Goal: Task Accomplishment & Management: Manage account settings

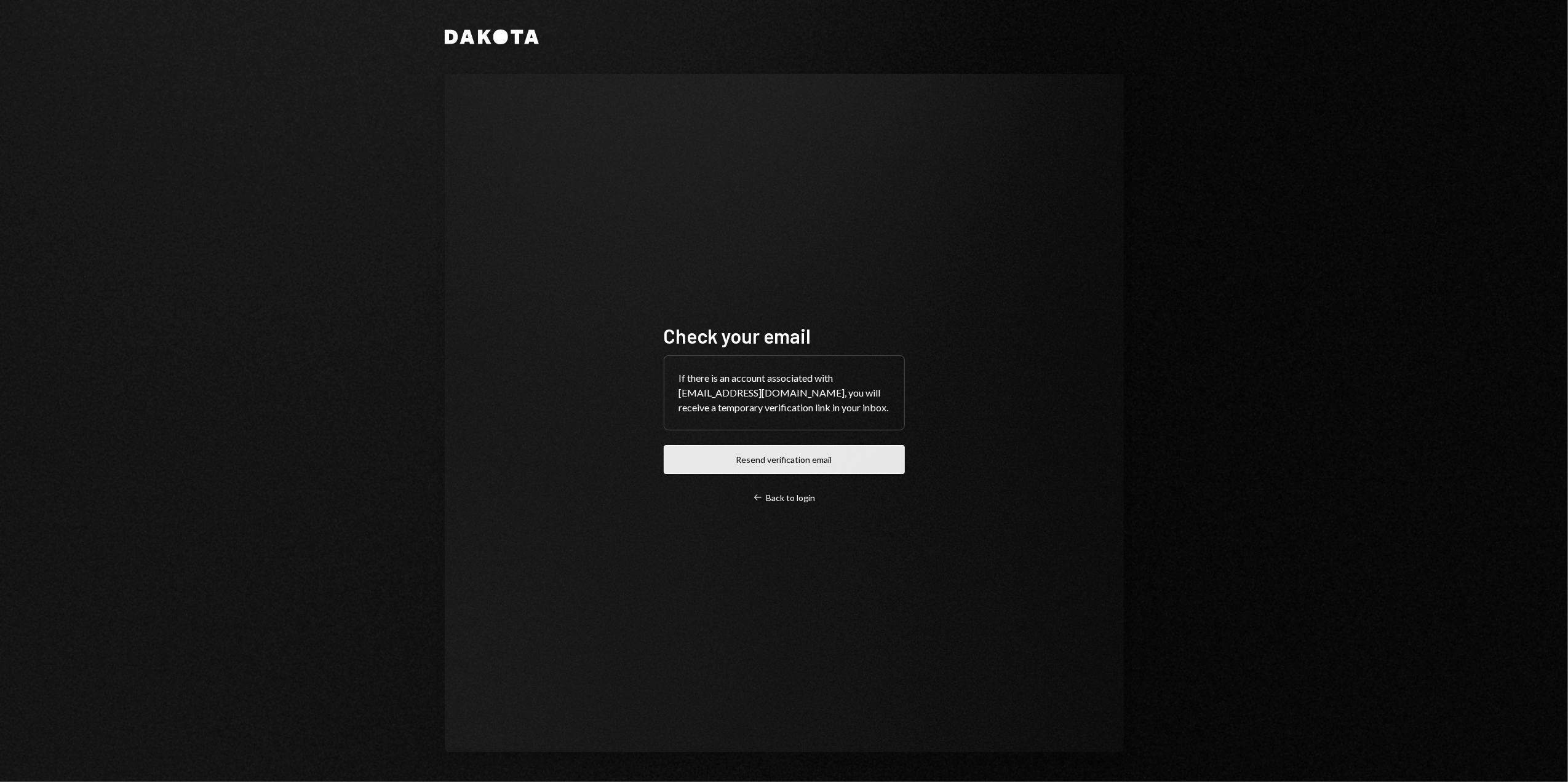
click at [753, 457] on button "Resend verification email" at bounding box center [784, 459] width 241 height 29
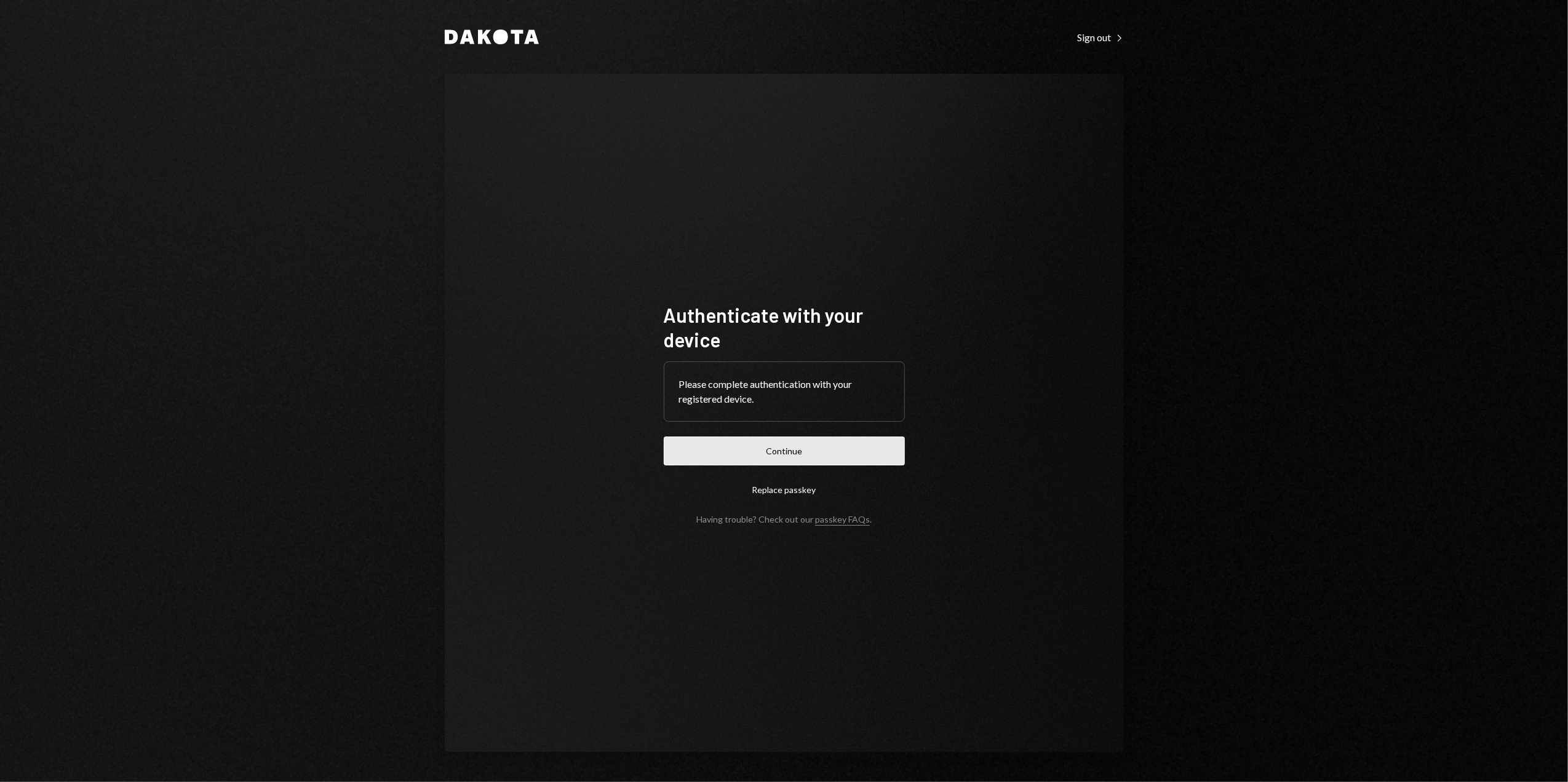
click at [789, 451] on button "Continue" at bounding box center [784, 451] width 241 height 29
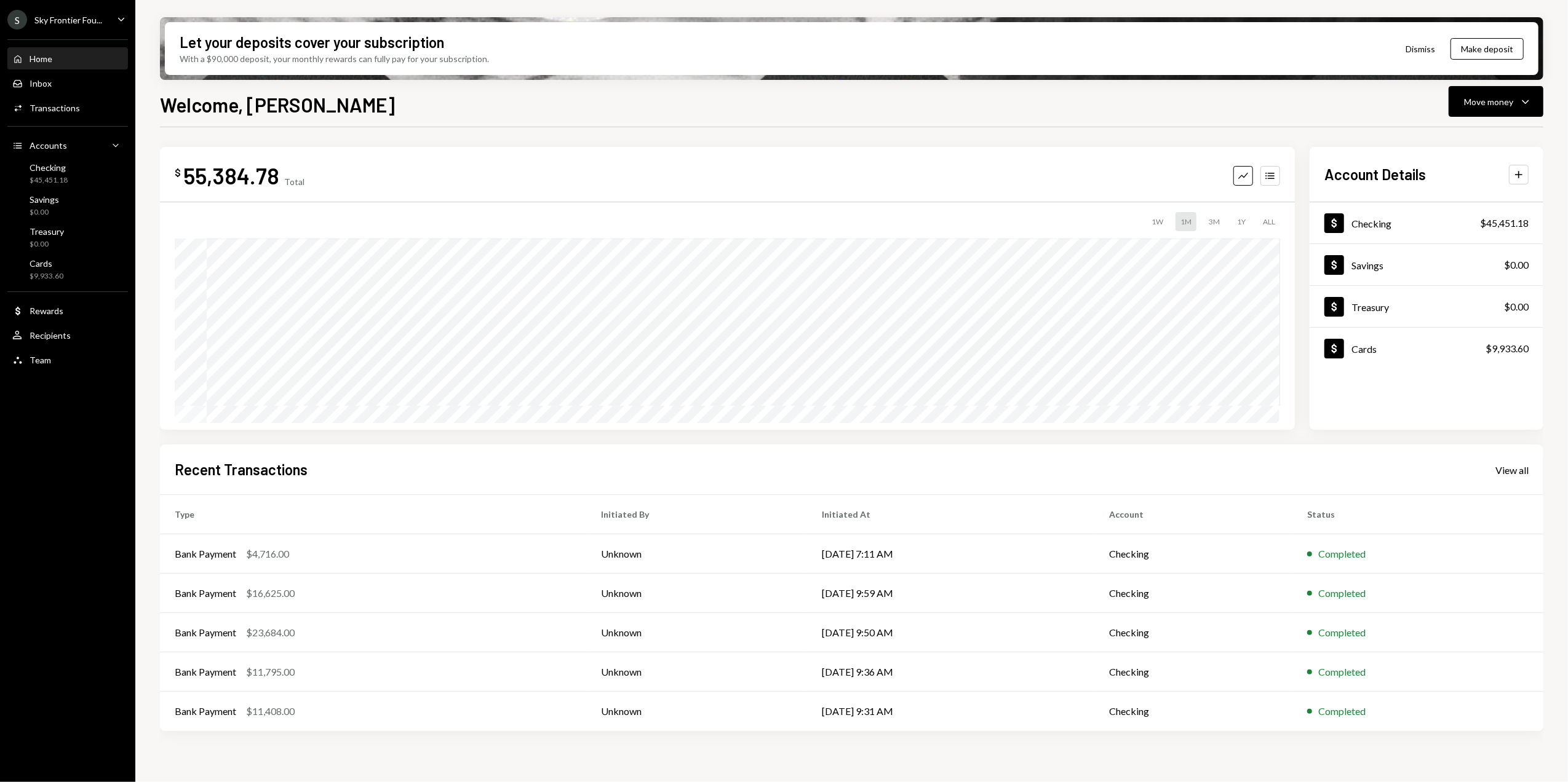
drag, startPoint x: 58, startPoint y: 18, endPoint x: 63, endPoint y: 22, distance: 6.4
click at [58, 18] on div "Sky Frontier Fou..." at bounding box center [69, 20] width 68 height 10
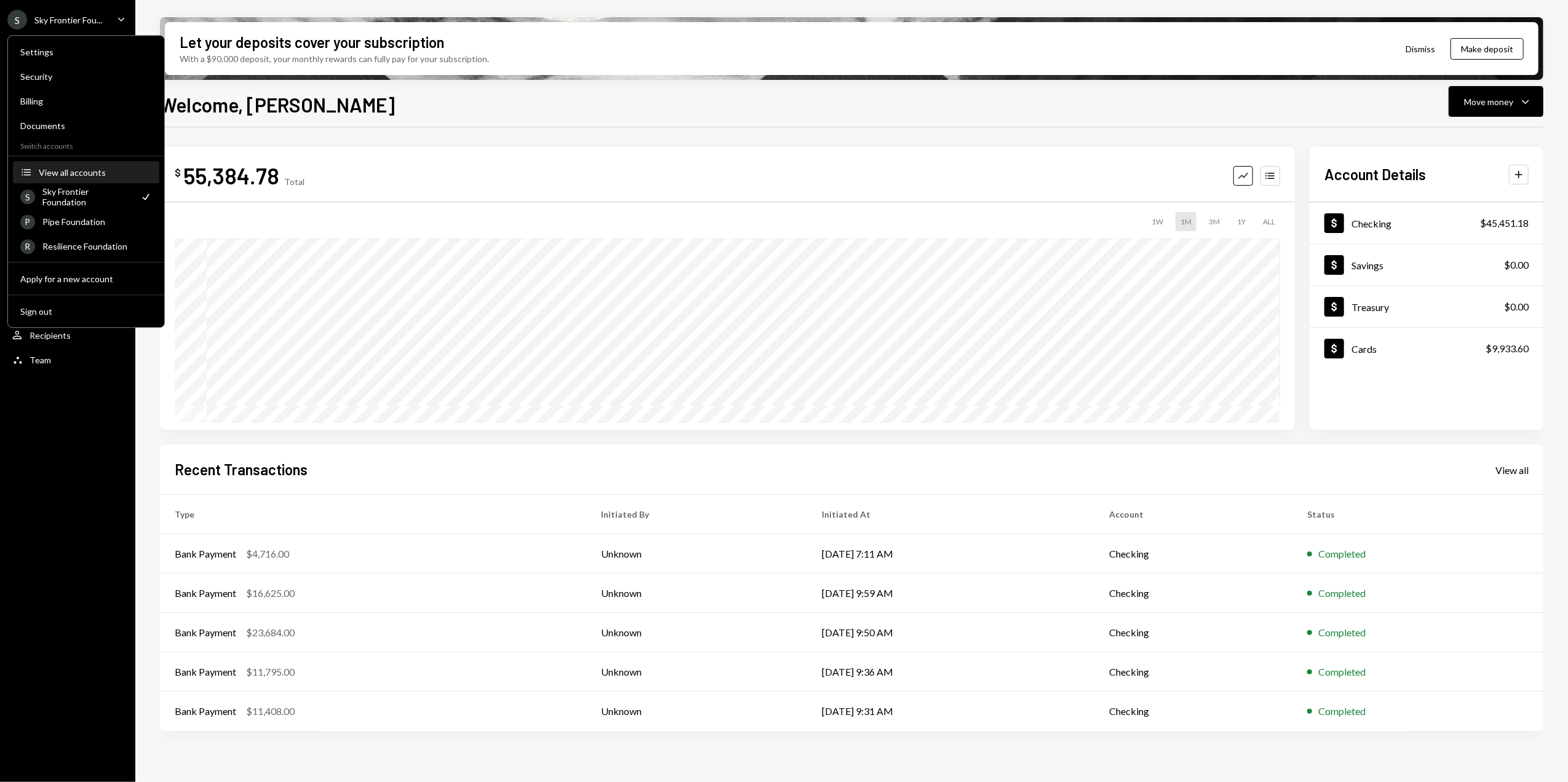
click at [61, 173] on div "View all accounts" at bounding box center [95, 172] width 113 height 10
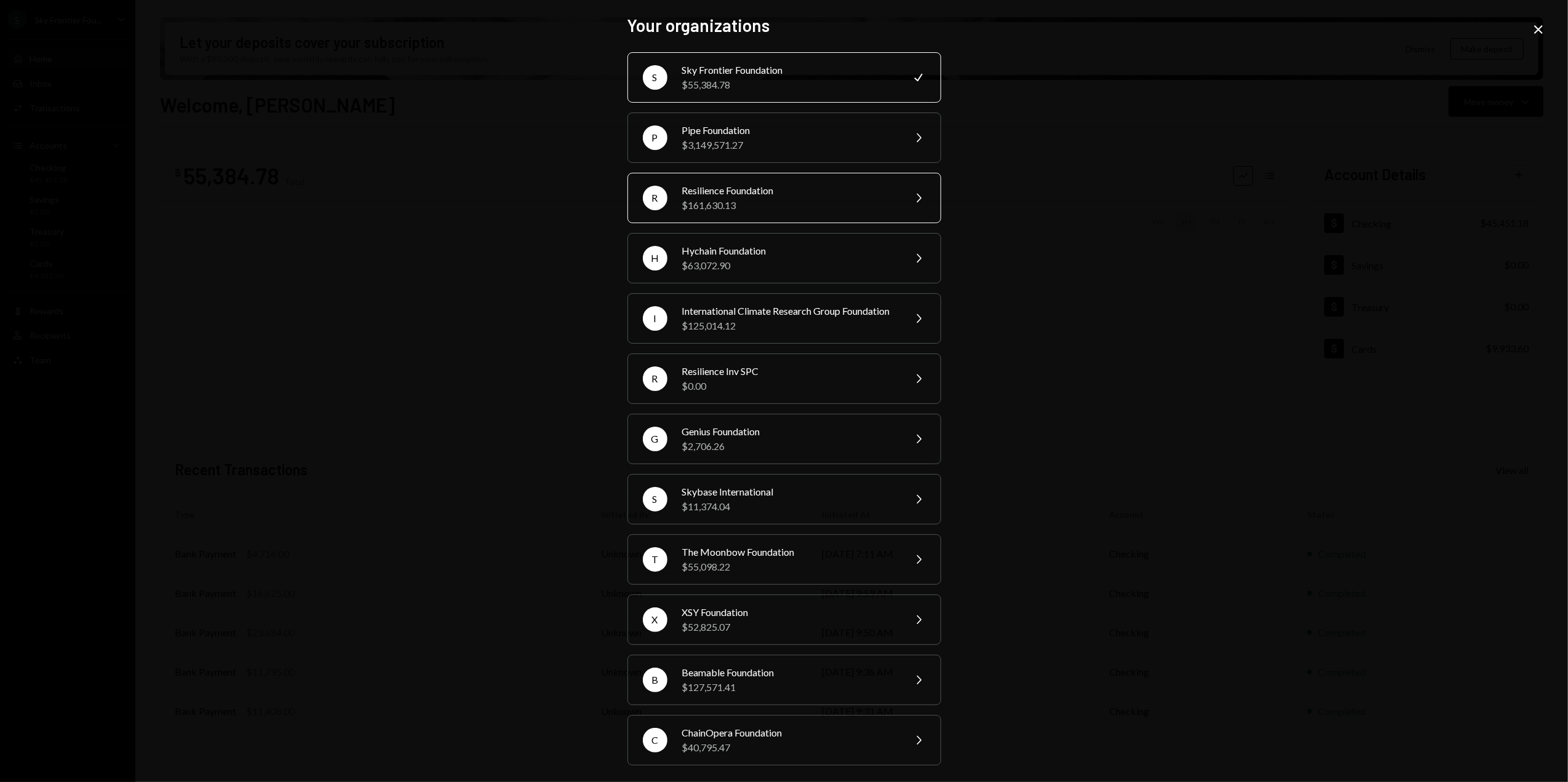
click at [719, 201] on div "$161,630.13" at bounding box center [790, 205] width 214 height 15
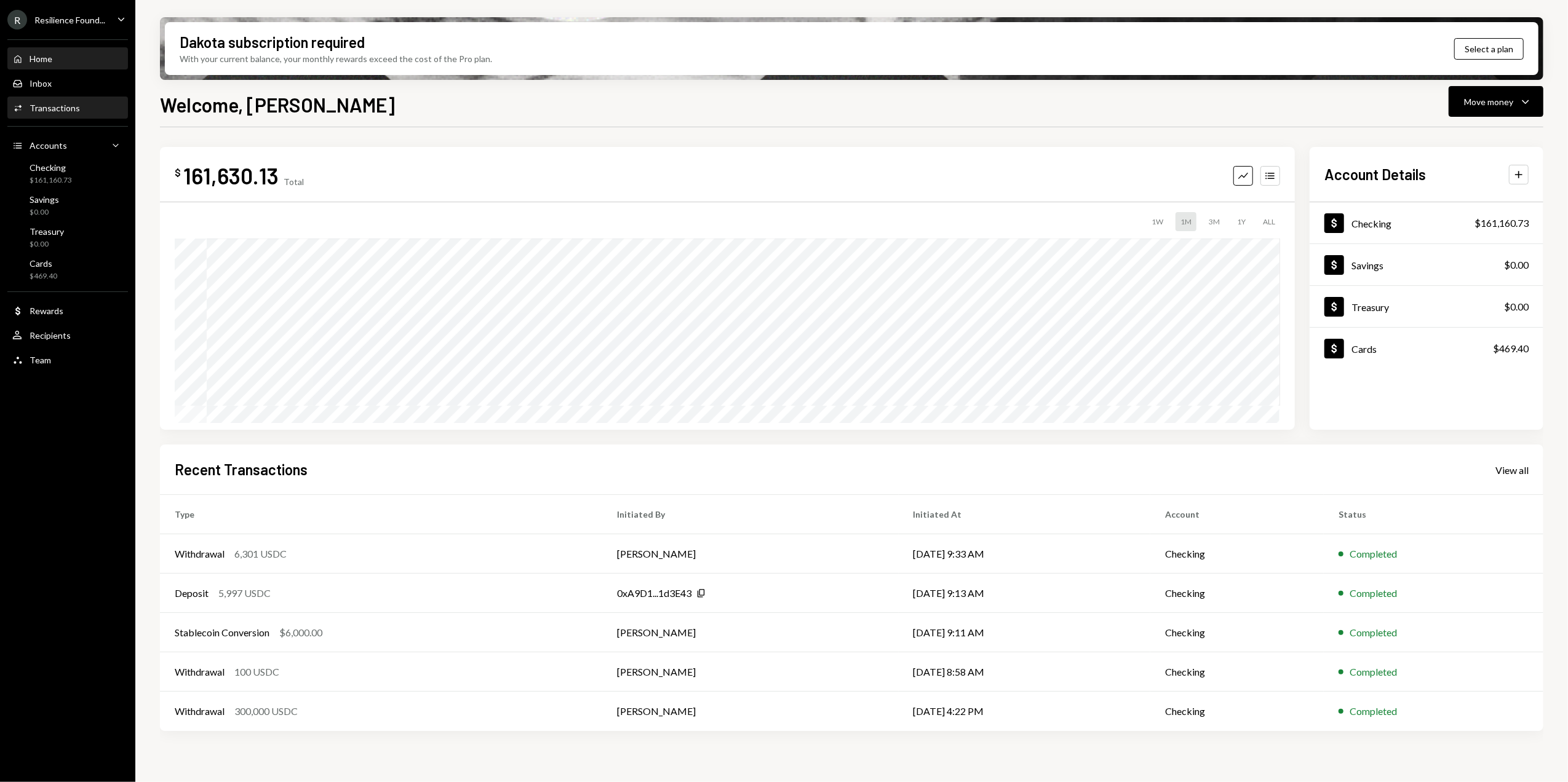
click at [55, 106] on div "Transactions" at bounding box center [54, 108] width 50 height 10
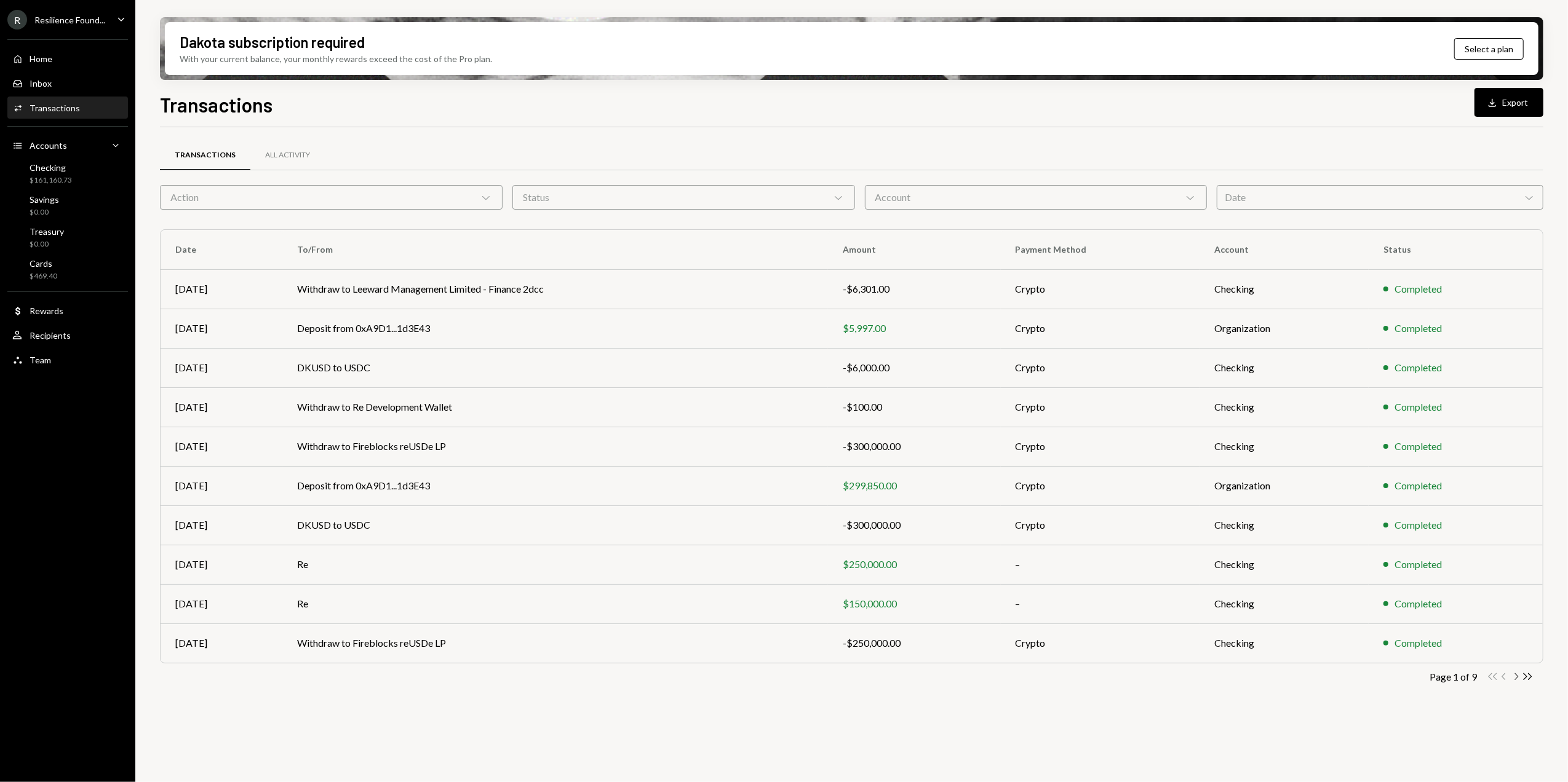
click at [1516, 679] on icon "Chevron Right" at bounding box center [1516, 677] width 12 height 12
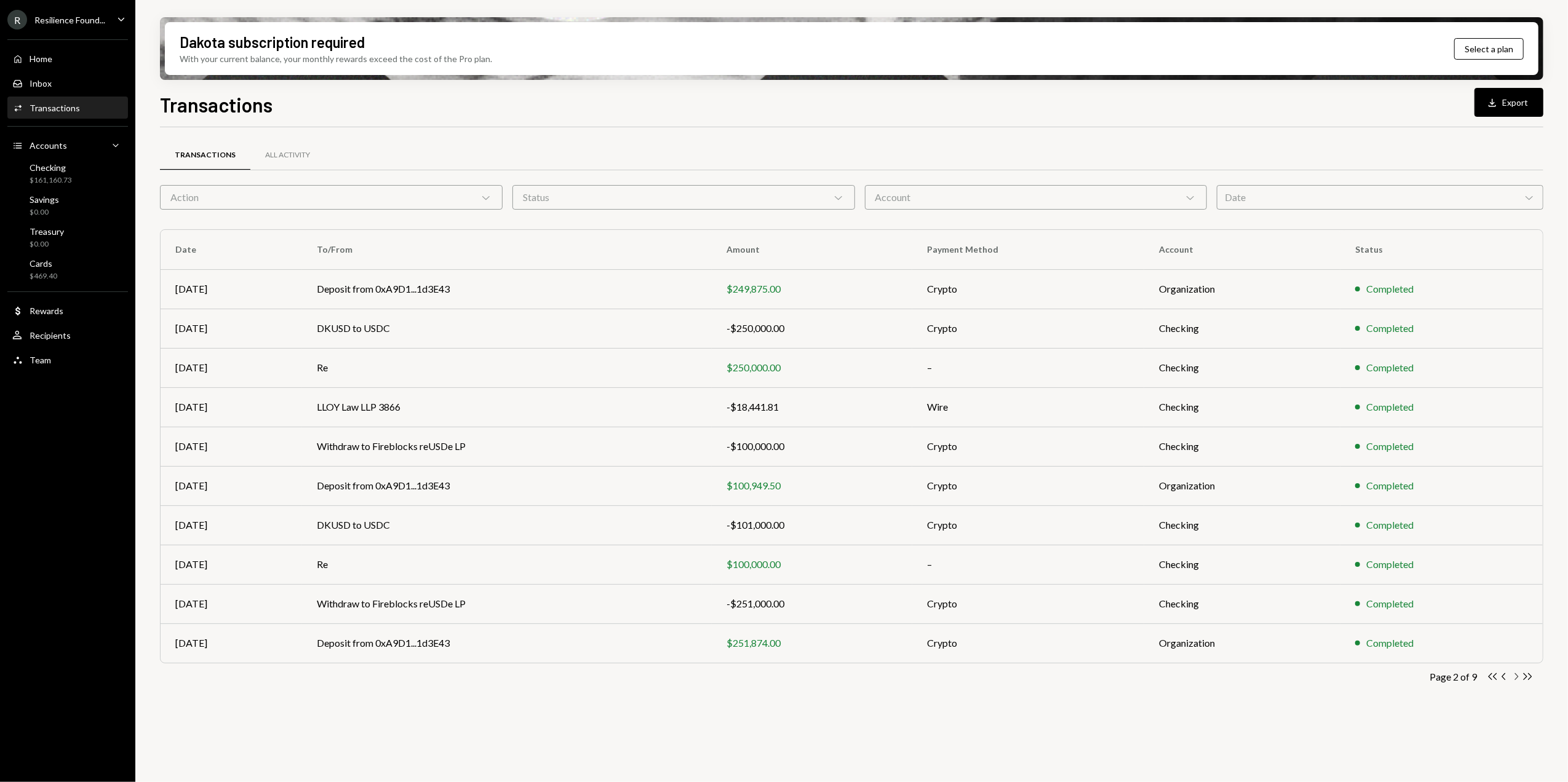
click at [1517, 675] on icon "Chevron Right" at bounding box center [1516, 677] width 12 height 12
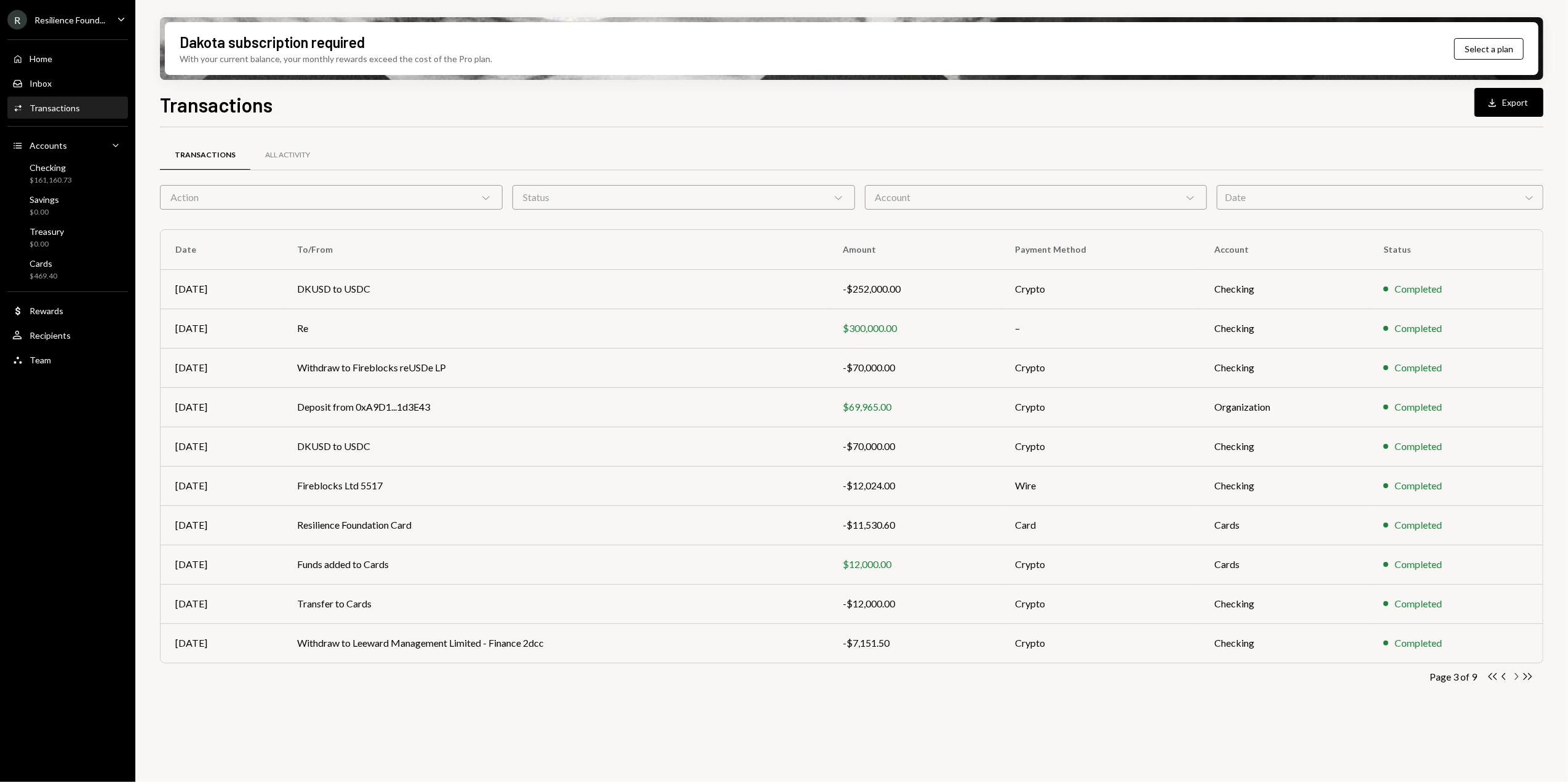
drag, startPoint x: 1514, startPoint y: 675, endPoint x: 1495, endPoint y: 666, distance: 21.0
click at [1514, 676] on icon "Chevron Right" at bounding box center [1516, 677] width 12 height 12
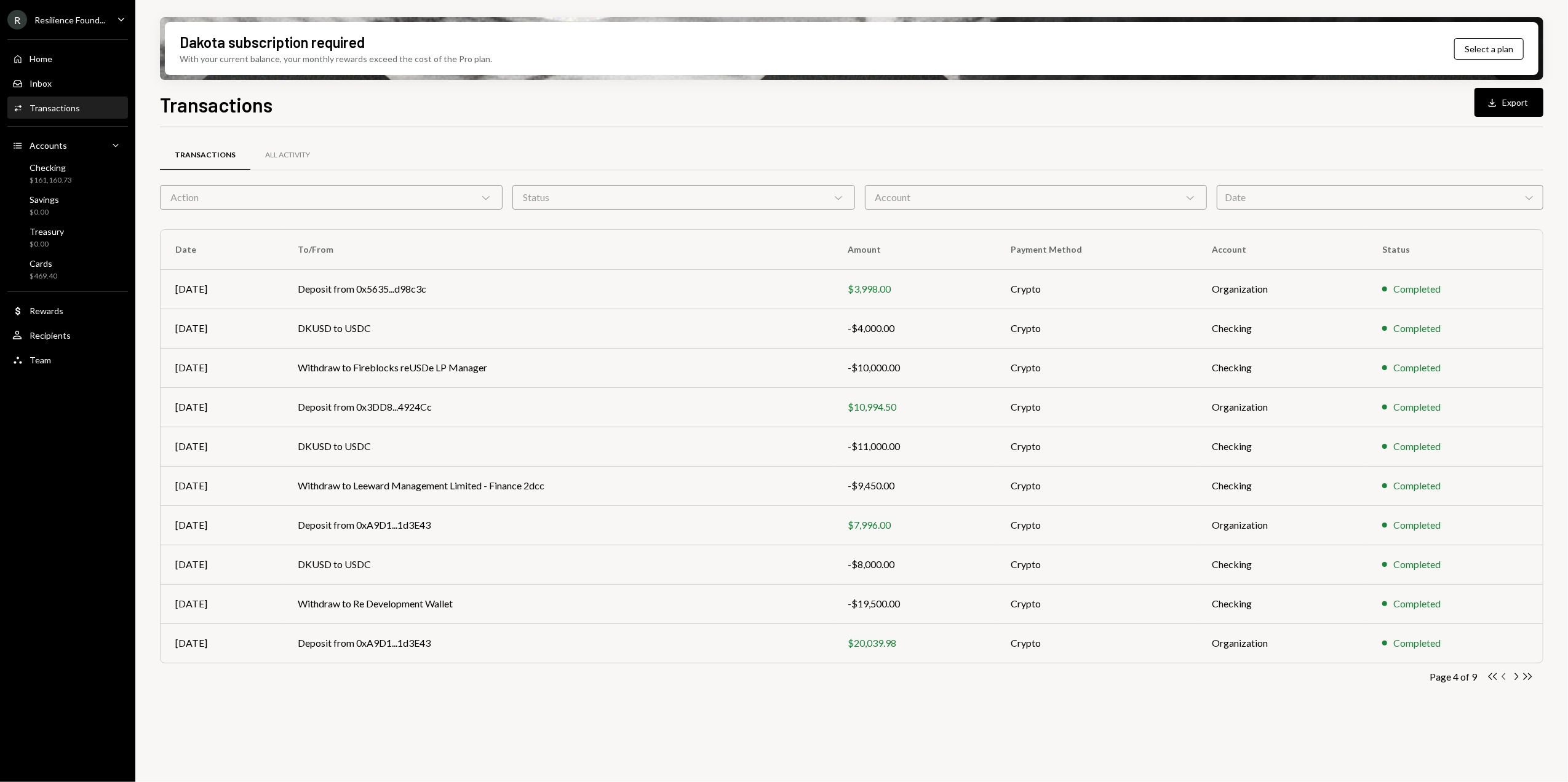
click at [1503, 679] on icon "Chevron Left" at bounding box center [1505, 677] width 12 height 12
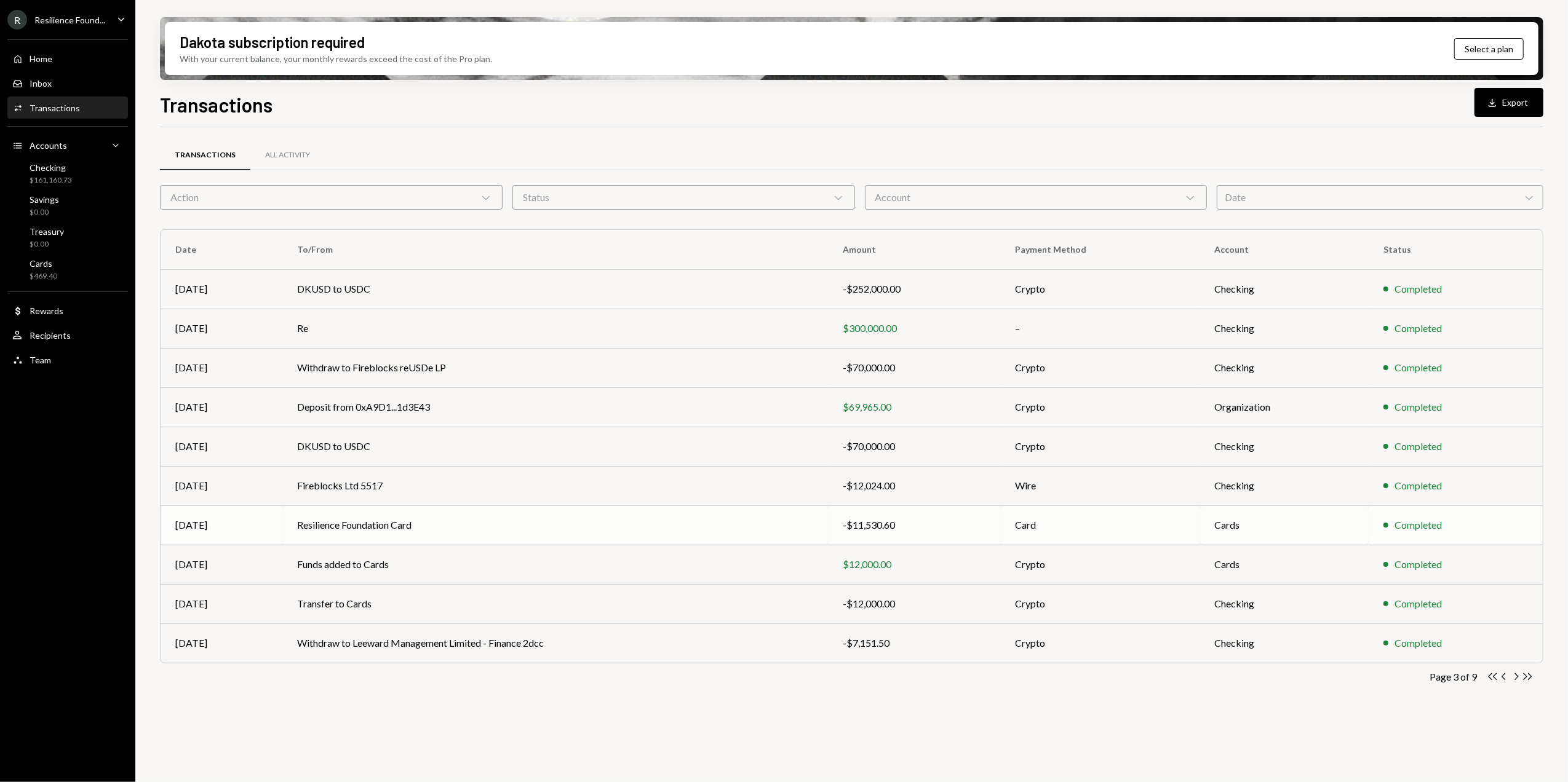
click at [362, 524] on td "Resilience Foundation Card" at bounding box center [555, 525] width 546 height 39
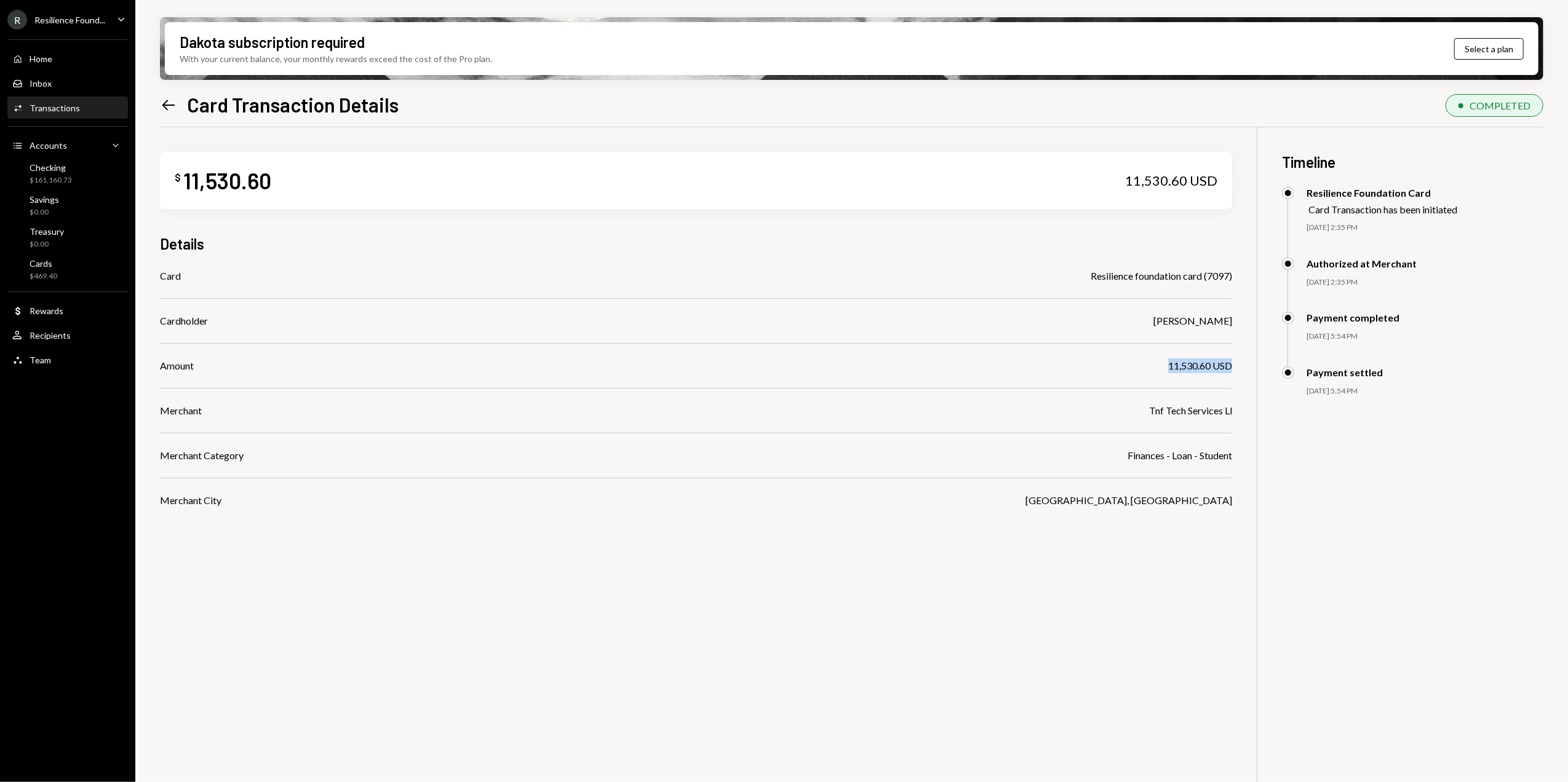
drag, startPoint x: 1161, startPoint y: 363, endPoint x: 1234, endPoint y: 365, distance: 73.0
click at [1234, 365] on div "$ 11,530.60 11,530.60 USD Details Card Resilience foundation card (7097) Cardho…" at bounding box center [852, 518] width 1384 height 782
drag, startPoint x: 1120, startPoint y: 458, endPoint x: 1236, endPoint y: 459, distance: 116.0
click at [1236, 459] on div "$ 11,530.60 11,530.60 USD Details Card Resilience foundation card (7097) Cardho…" at bounding box center [852, 518] width 1384 height 782
drag, startPoint x: 1236, startPoint y: 459, endPoint x: 1173, endPoint y: 414, distance: 77.4
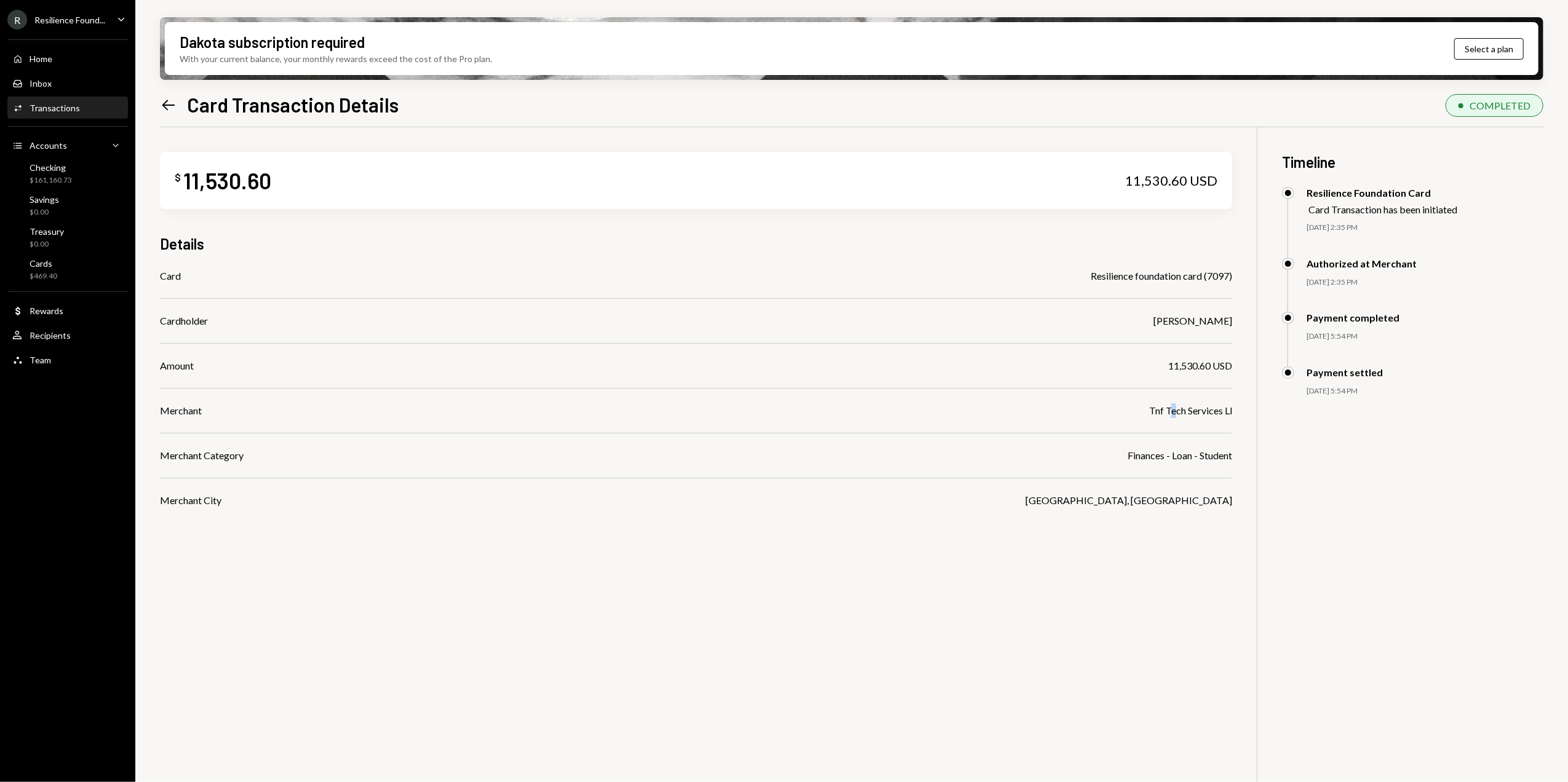
click at [1173, 414] on div "Tnf Tech Services Ll" at bounding box center [1190, 410] width 83 height 15
click at [167, 101] on icon at bounding box center [169, 105] width 13 height 10
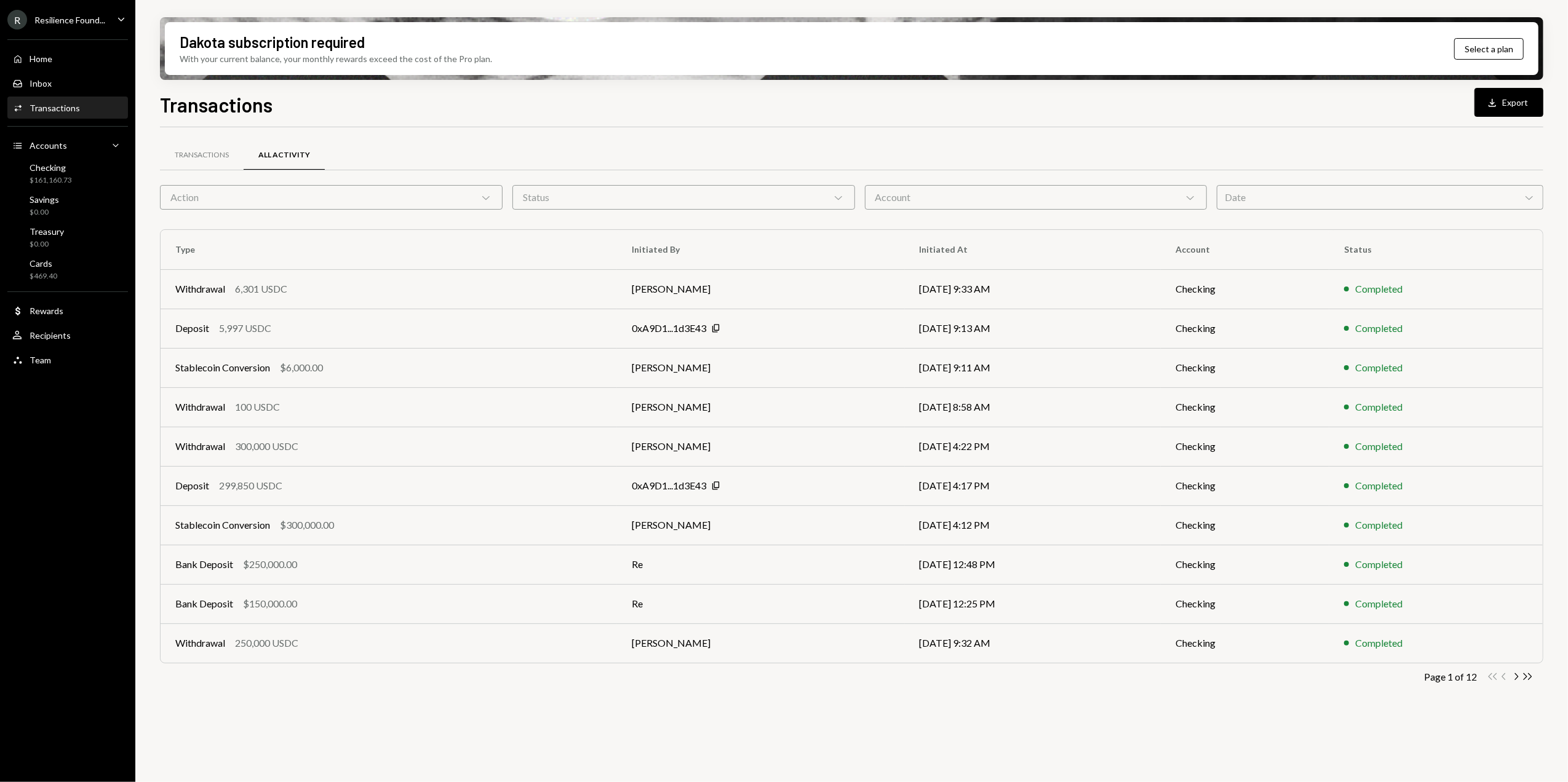
click at [46, 253] on div "Home Home Inbox Inbox Activities Transactions Accounts Accounts Caret Down Chec…" at bounding box center [67, 203] width 135 height 341
click at [57, 262] on div "Cards" at bounding box center [43, 263] width 27 height 10
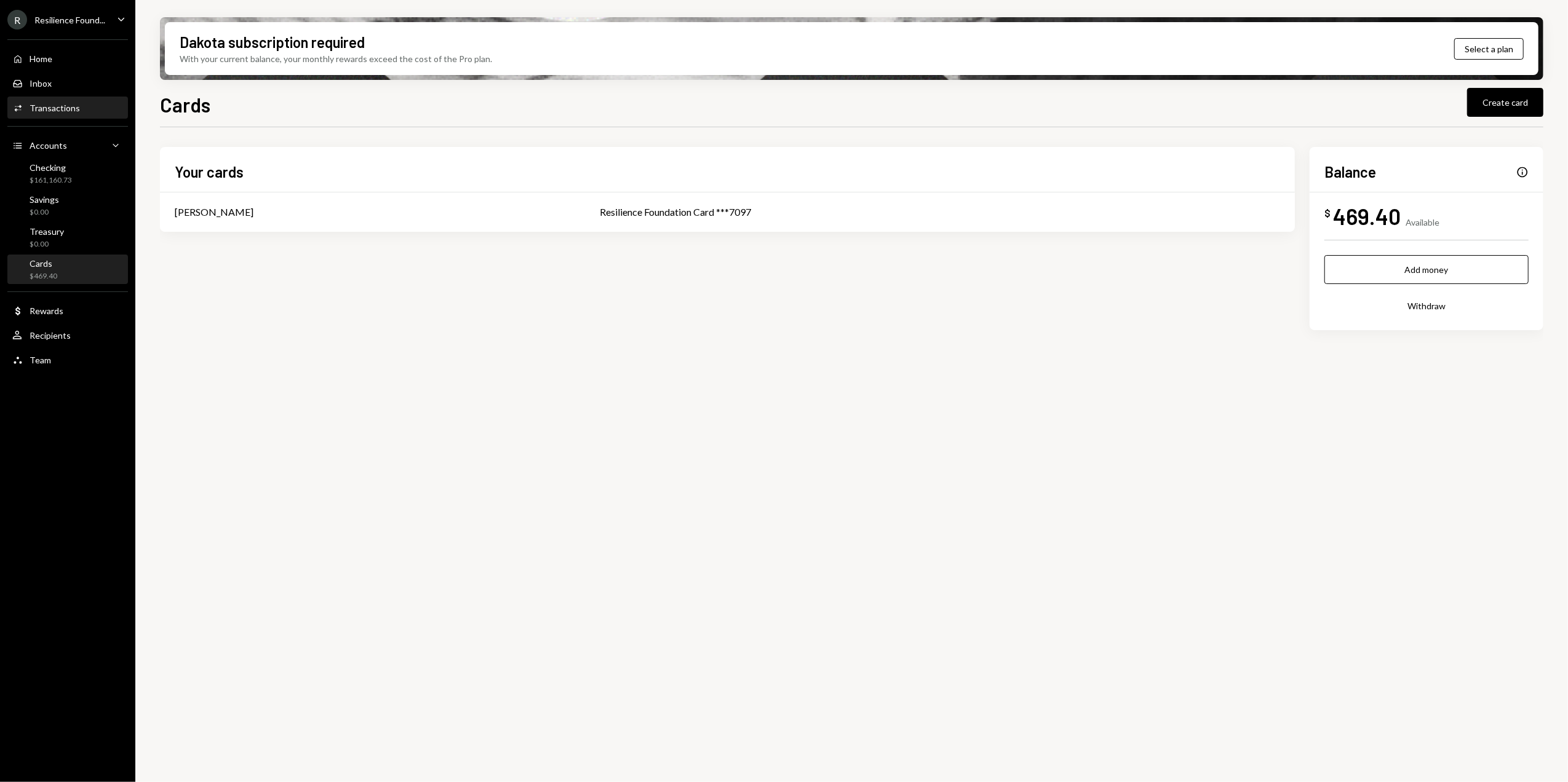
click at [78, 106] on div "Activities Transactions" at bounding box center [67, 108] width 110 height 11
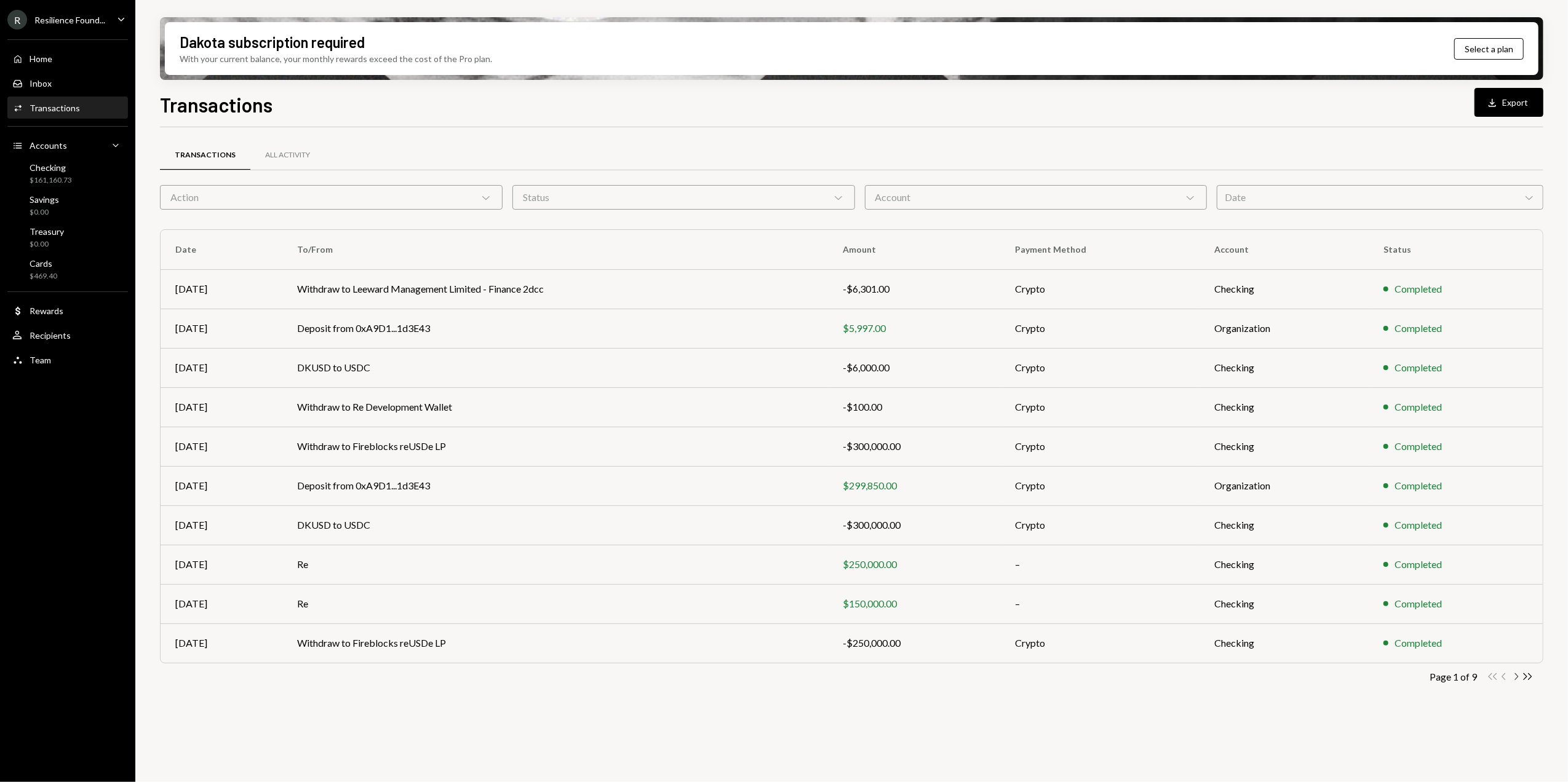
click at [1517, 677] on icon "Chevron Right" at bounding box center [1516, 677] width 12 height 12
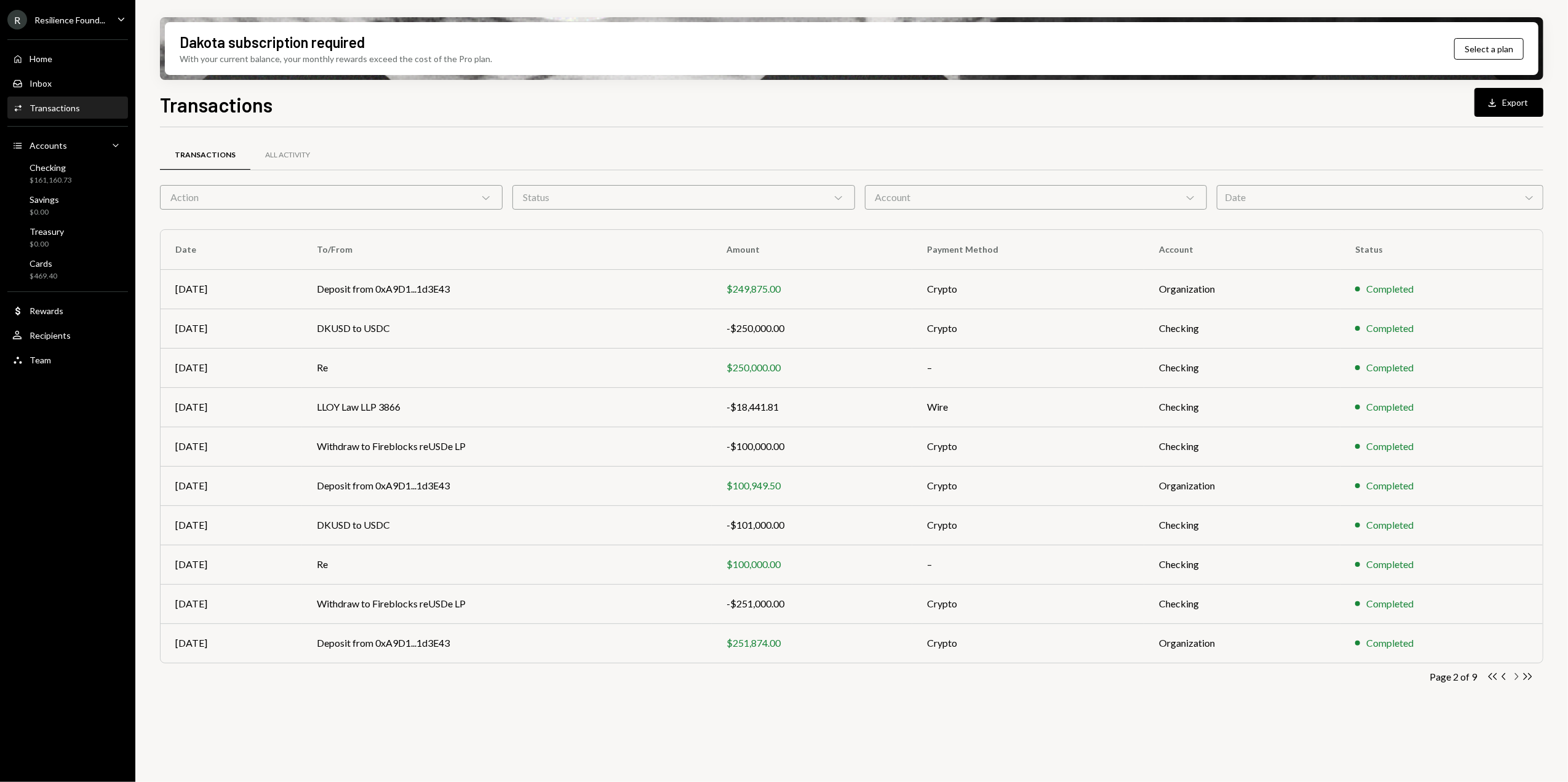
click at [1519, 676] on icon "Chevron Right" at bounding box center [1516, 677] width 12 height 12
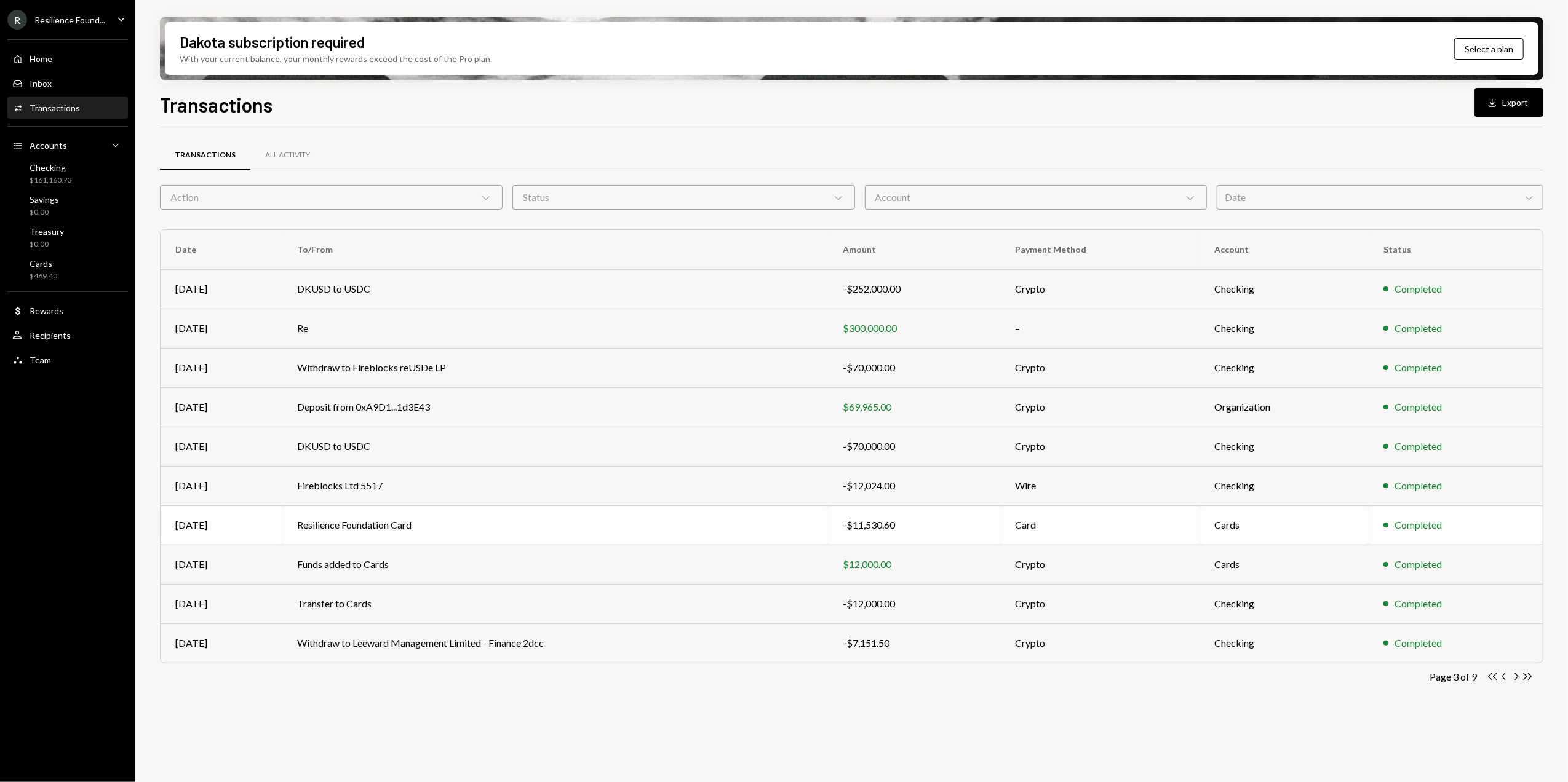
click at [846, 525] on td "-$11,530.60" at bounding box center [914, 525] width 173 height 39
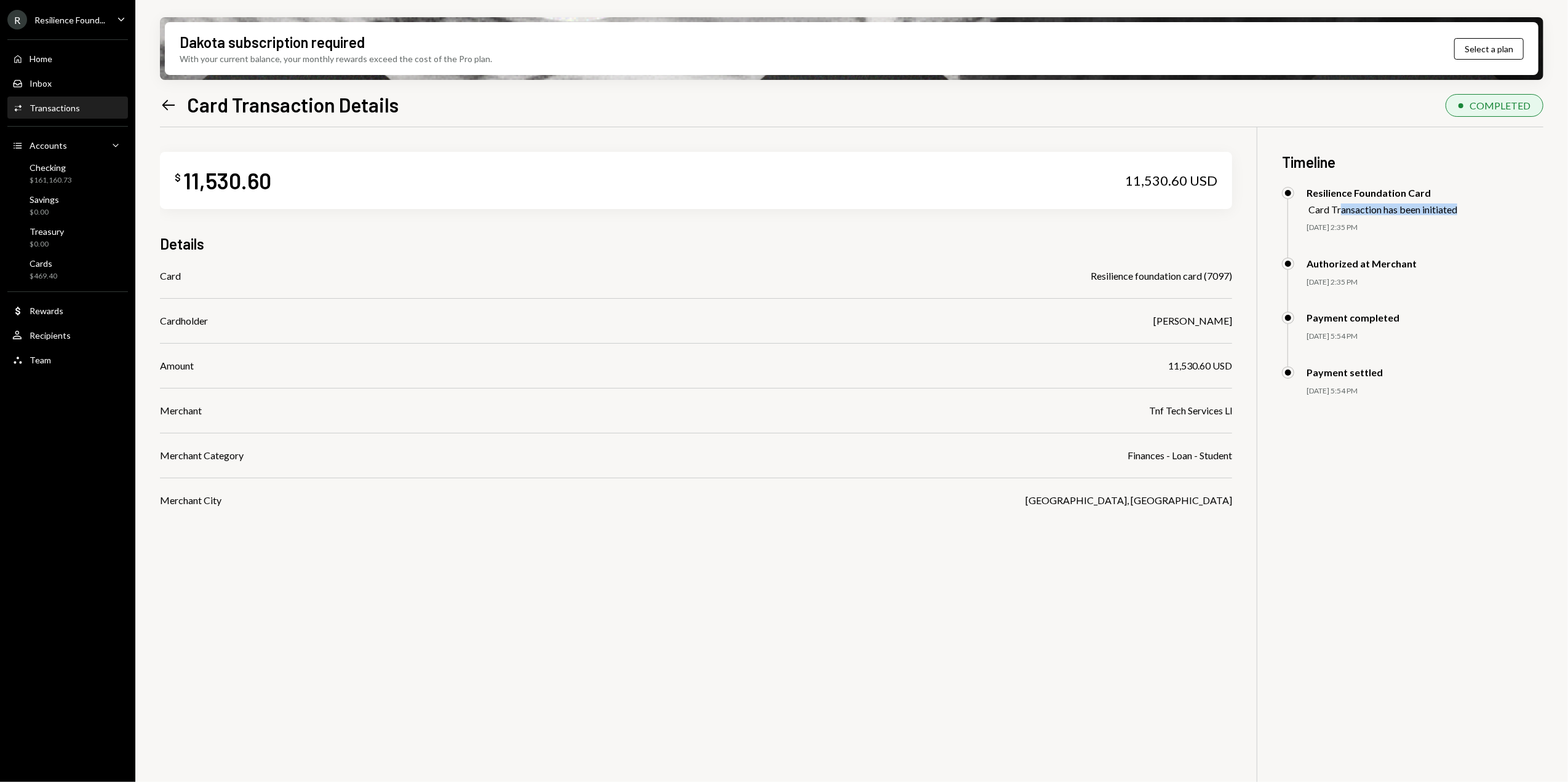
drag, startPoint x: 1340, startPoint y: 209, endPoint x: 1473, endPoint y: 205, distance: 133.1
click at [1473, 205] on div "Resilience Foundation Card Card Transaction has been initiated" at bounding box center [1412, 201] width 261 height 28
click at [170, 102] on icon "Left Arrow" at bounding box center [169, 105] width 17 height 17
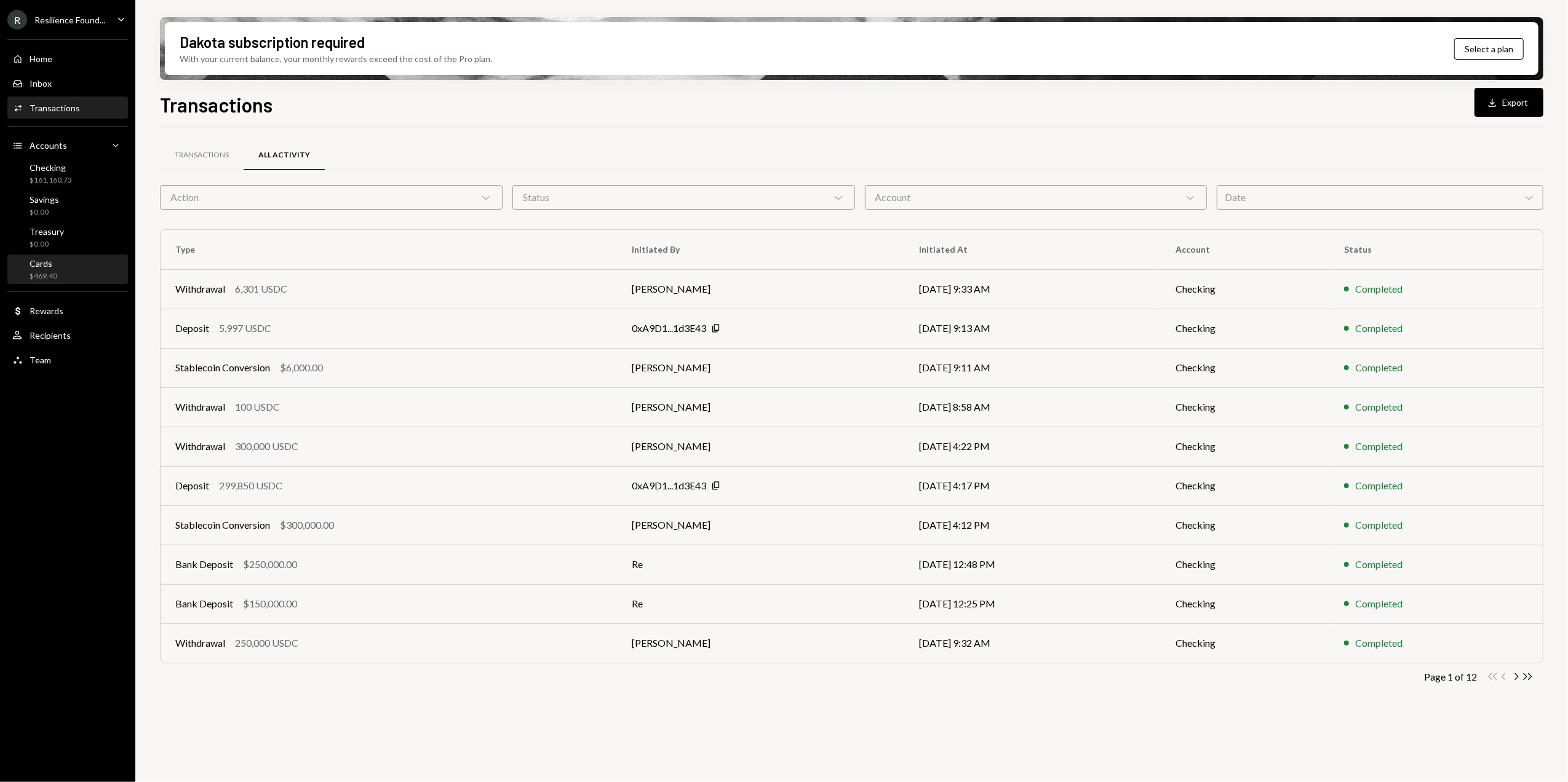
click at [41, 266] on div "Cards" at bounding box center [43, 263] width 27 height 10
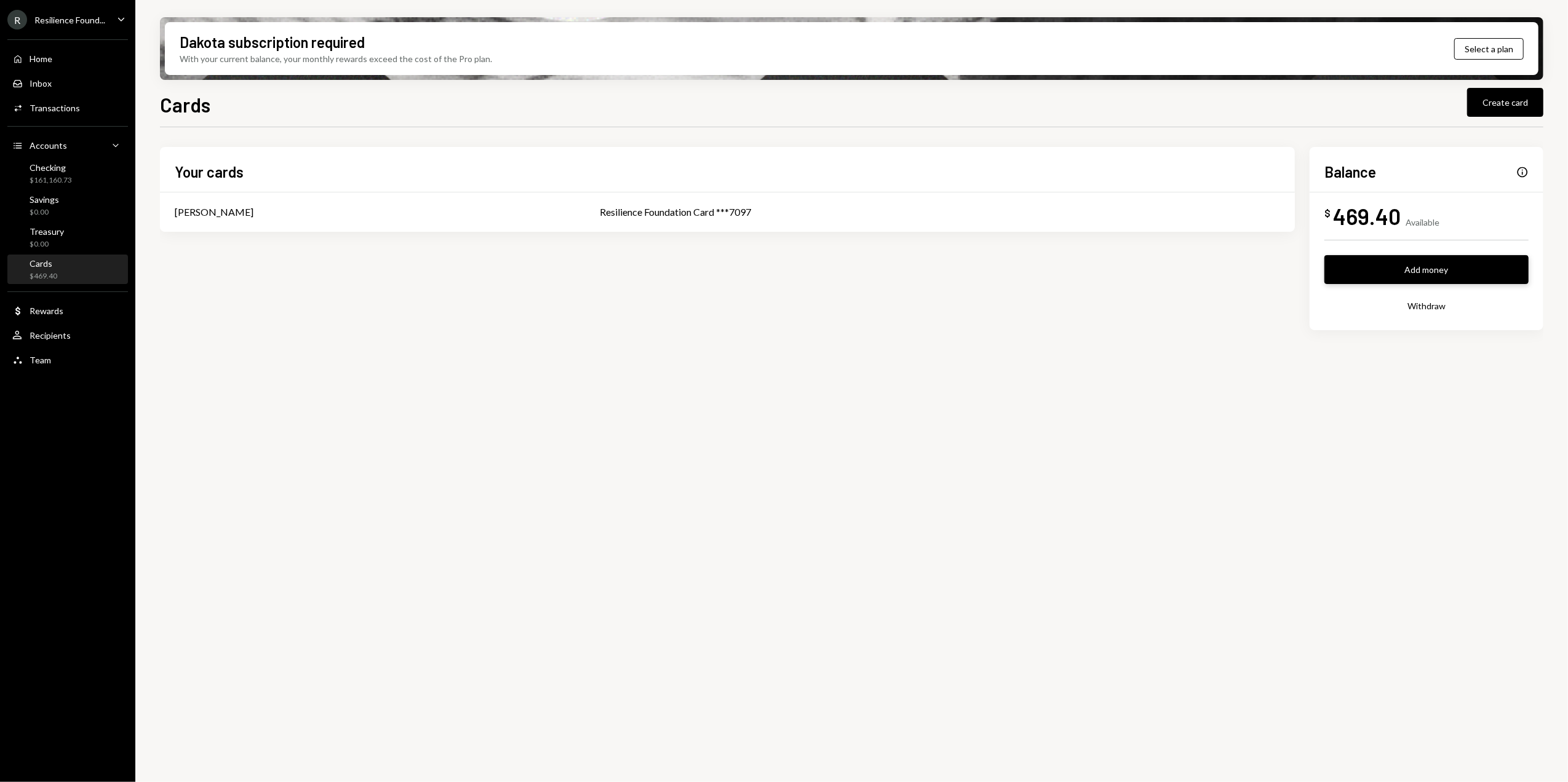
click at [1384, 273] on button "Add money" at bounding box center [1426, 270] width 204 height 29
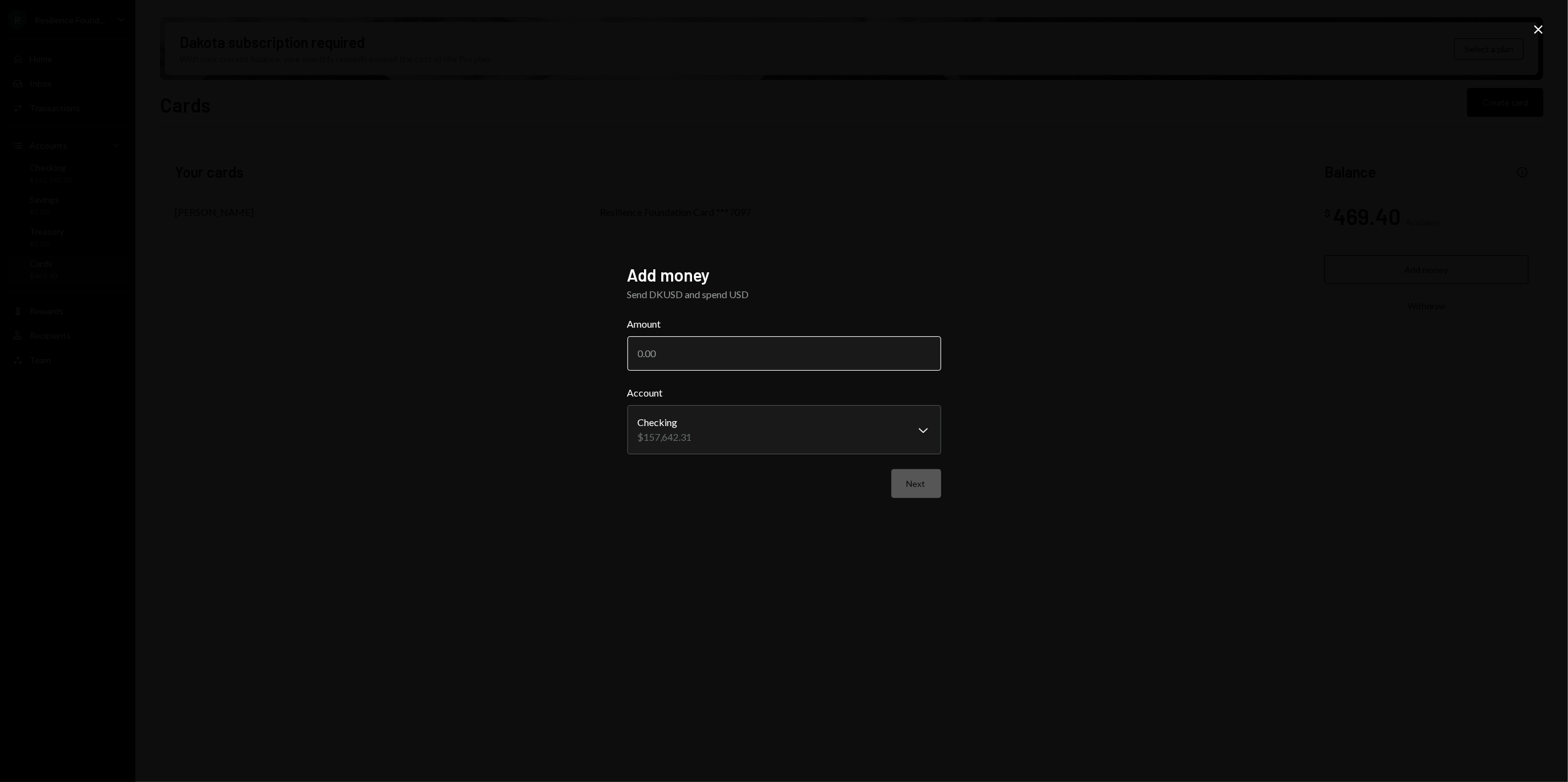
click at [731, 361] on input "Amount" at bounding box center [784, 353] width 314 height 35
type input "7800"
drag, startPoint x: 419, startPoint y: 481, endPoint x: 427, endPoint y: 478, distance: 8.5
click at [419, 482] on div "**********" at bounding box center [784, 391] width 1568 height 782
click at [914, 488] on button "Next" at bounding box center [916, 483] width 50 height 29
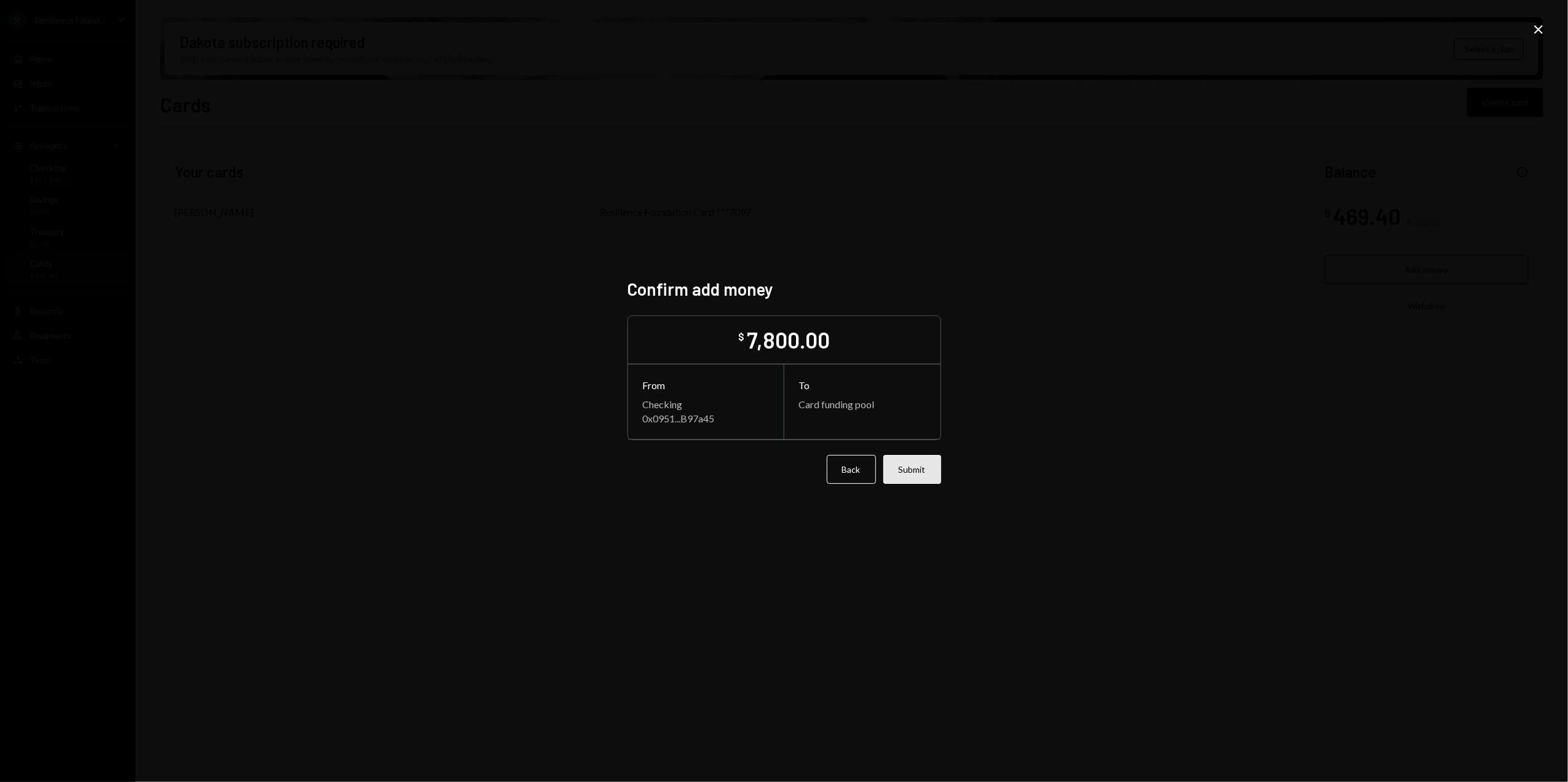
click at [922, 471] on button "Submit" at bounding box center [912, 469] width 58 height 29
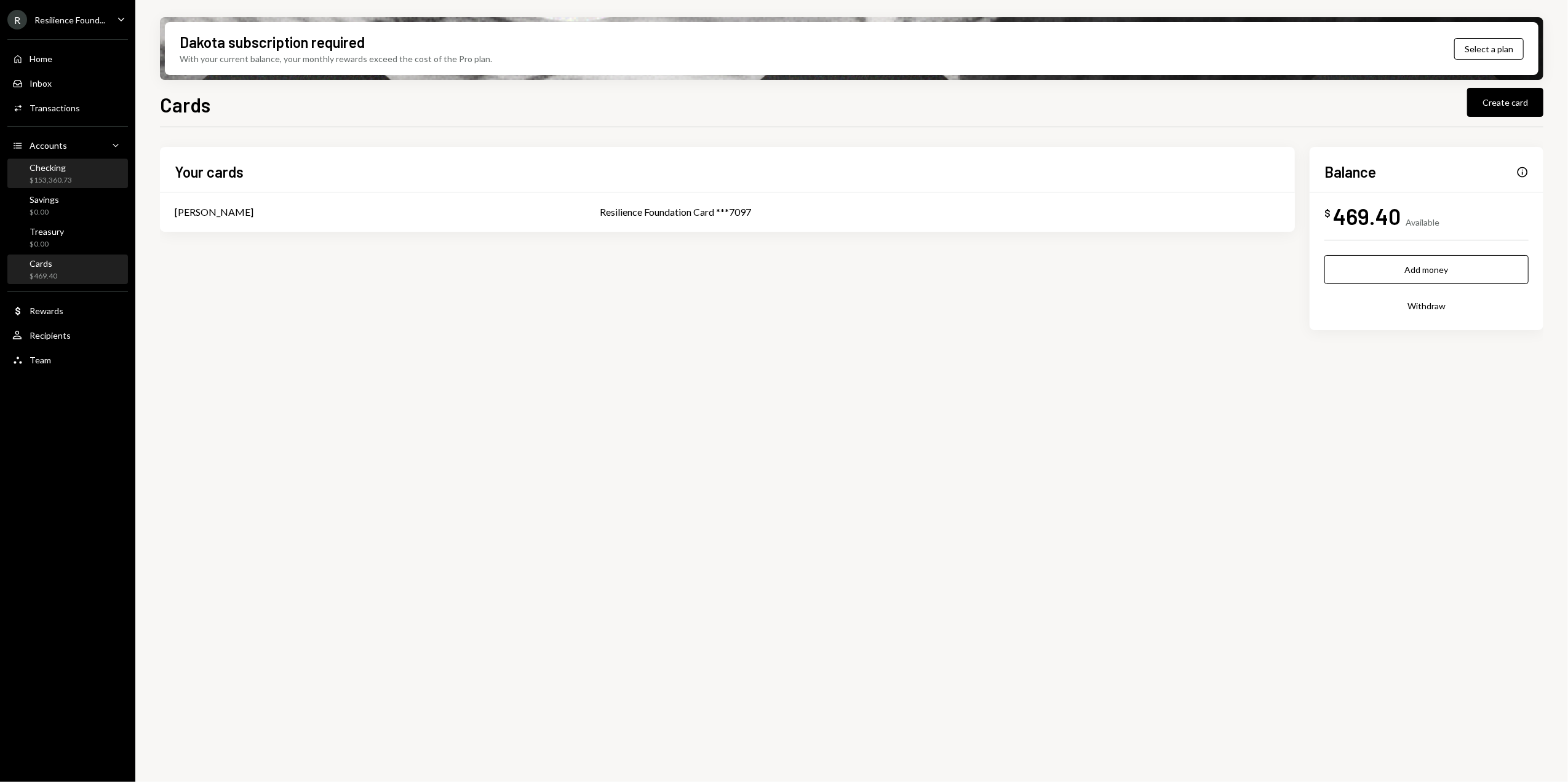
click at [59, 160] on div "Checking $153,360.73" at bounding box center [67, 174] width 110 height 28
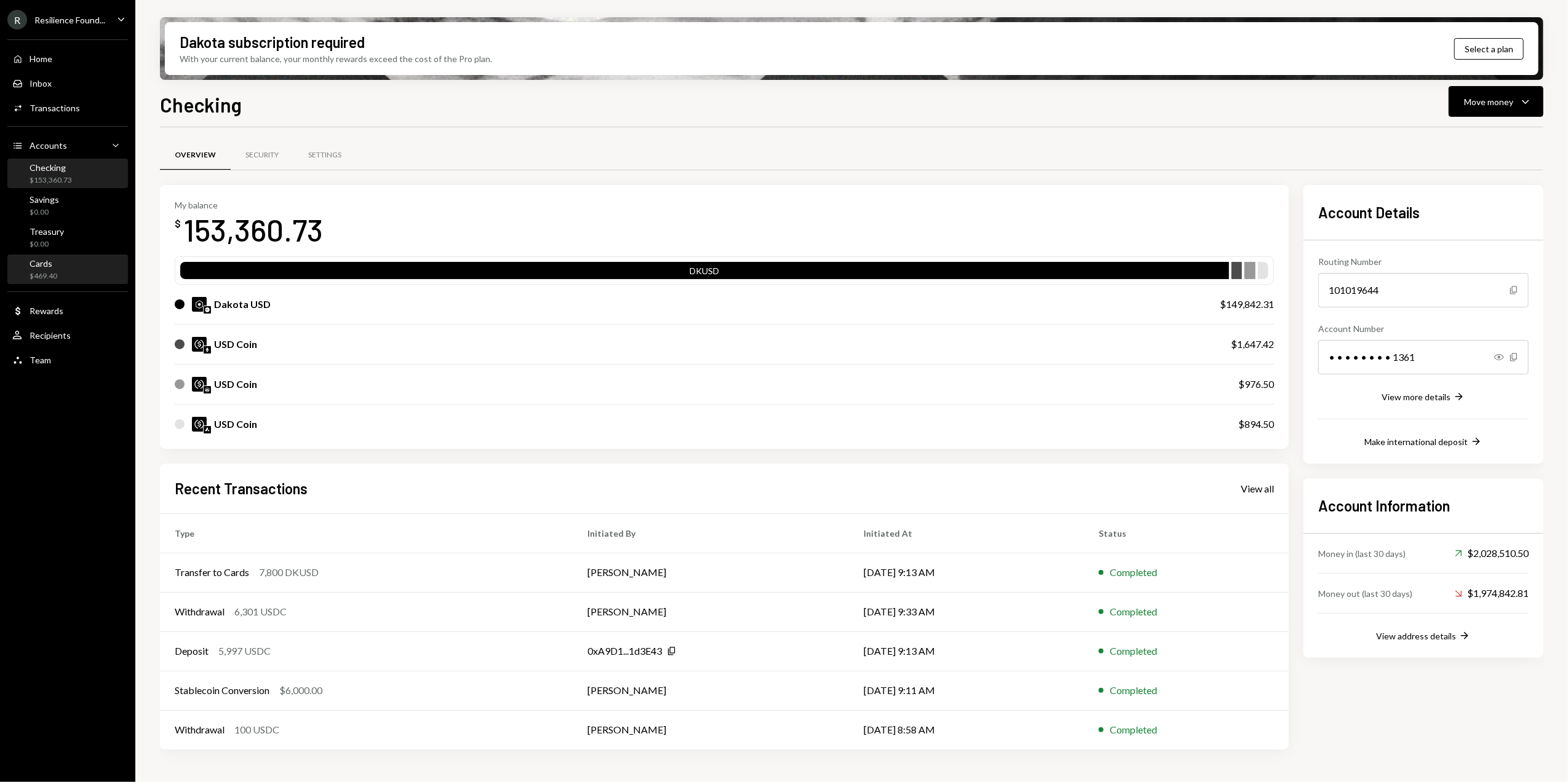
click at [52, 271] on div "$469.40" at bounding box center [43, 276] width 27 height 10
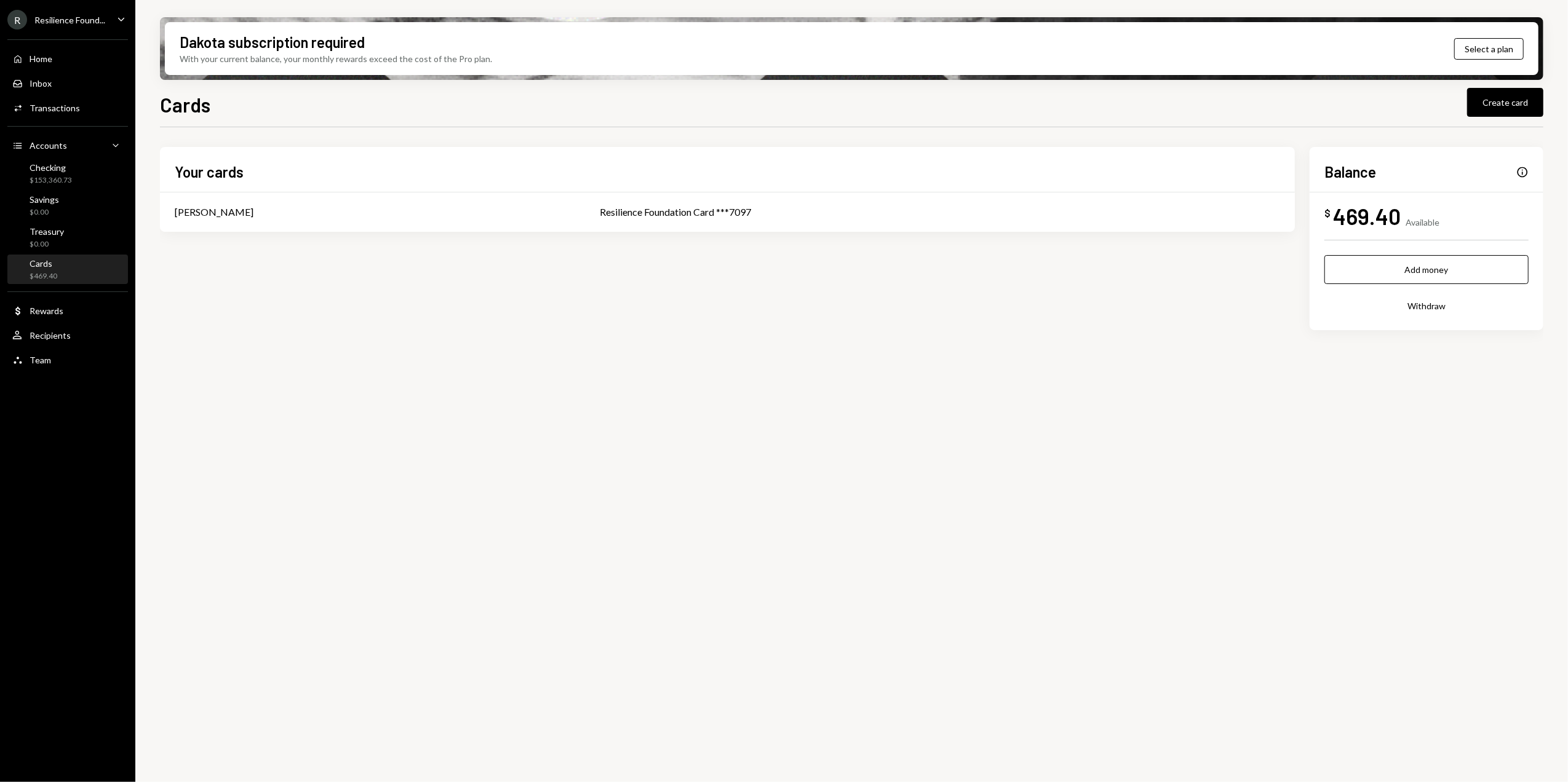
click at [502, 91] on div "Cards Create card" at bounding box center [852, 103] width 1384 height 27
click at [815, 517] on div "Your cards Sean Inggs Resilience Foundation Card ***7097 Balance Info $ 469.40 …" at bounding box center [852, 462] width 1384 height 669
click at [67, 168] on div "Checking" at bounding box center [50, 167] width 42 height 10
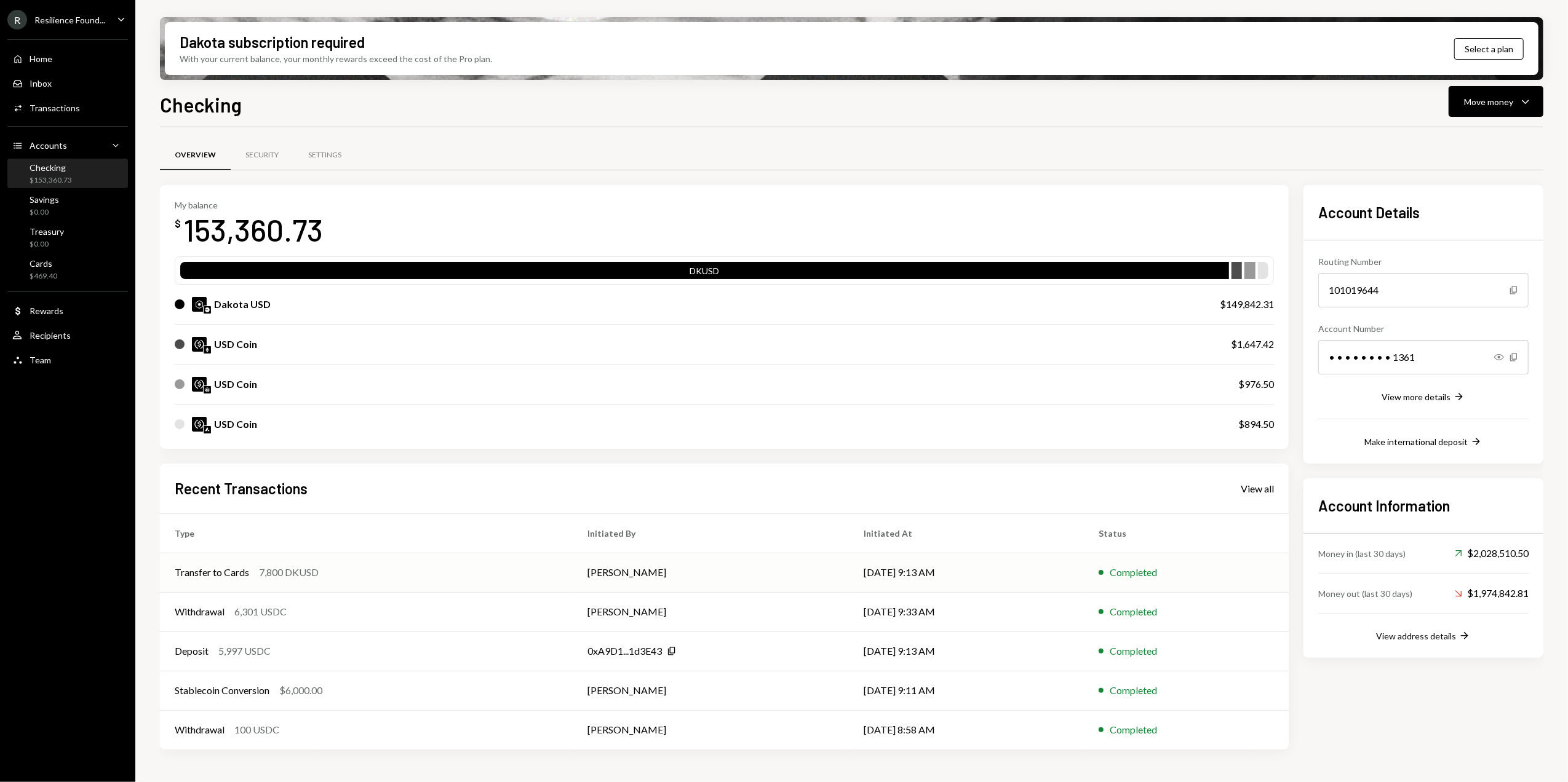
click at [1063, 566] on td "[DATE] 9:13 AM" at bounding box center [967, 572] width 235 height 39
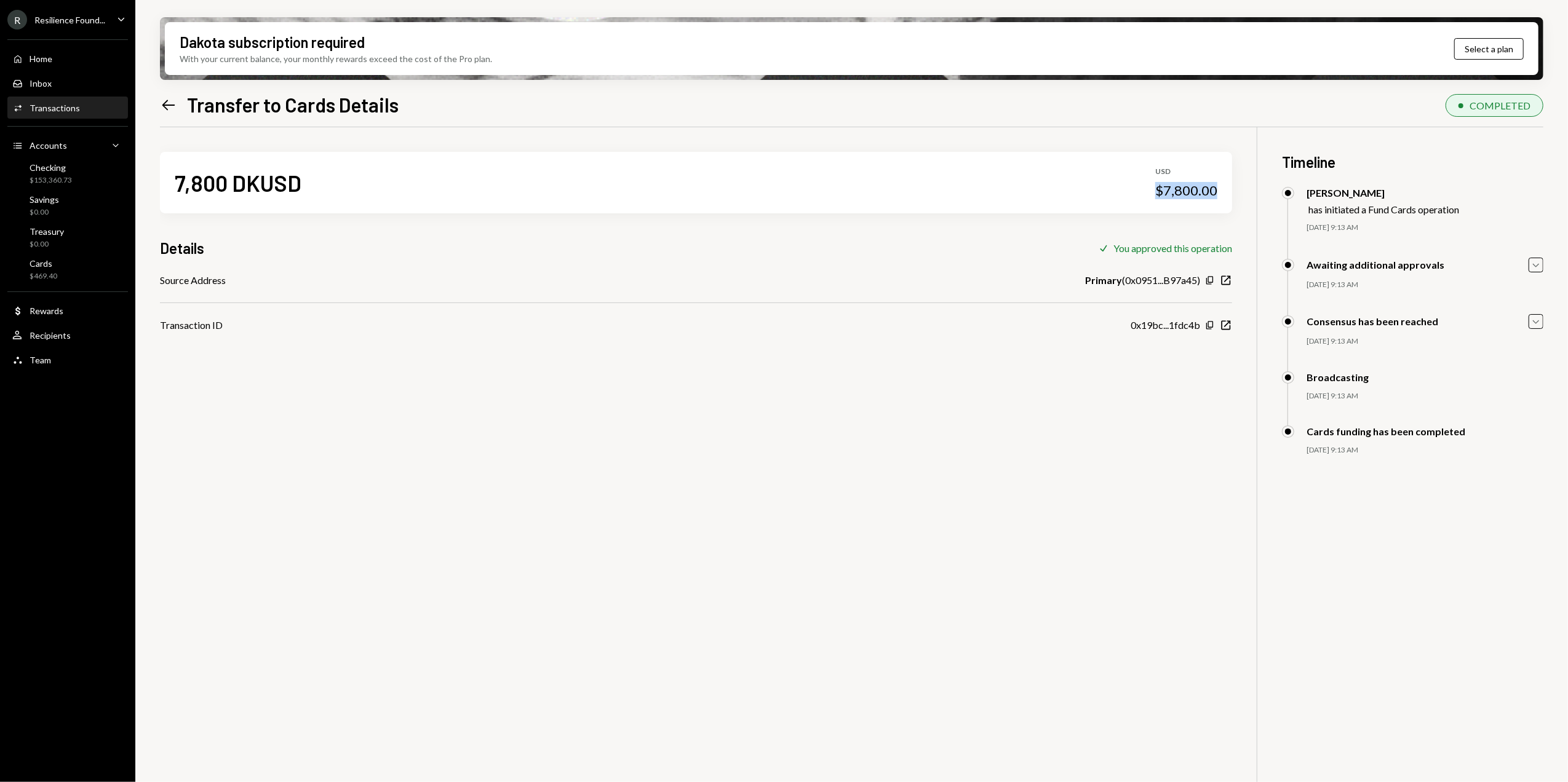
drag, startPoint x: 1193, startPoint y: 193, endPoint x: 1228, endPoint y: 194, distance: 35.0
click at [1228, 194] on div "7,800 DKUSD USD $7,800.00" at bounding box center [696, 182] width 1072 height 61
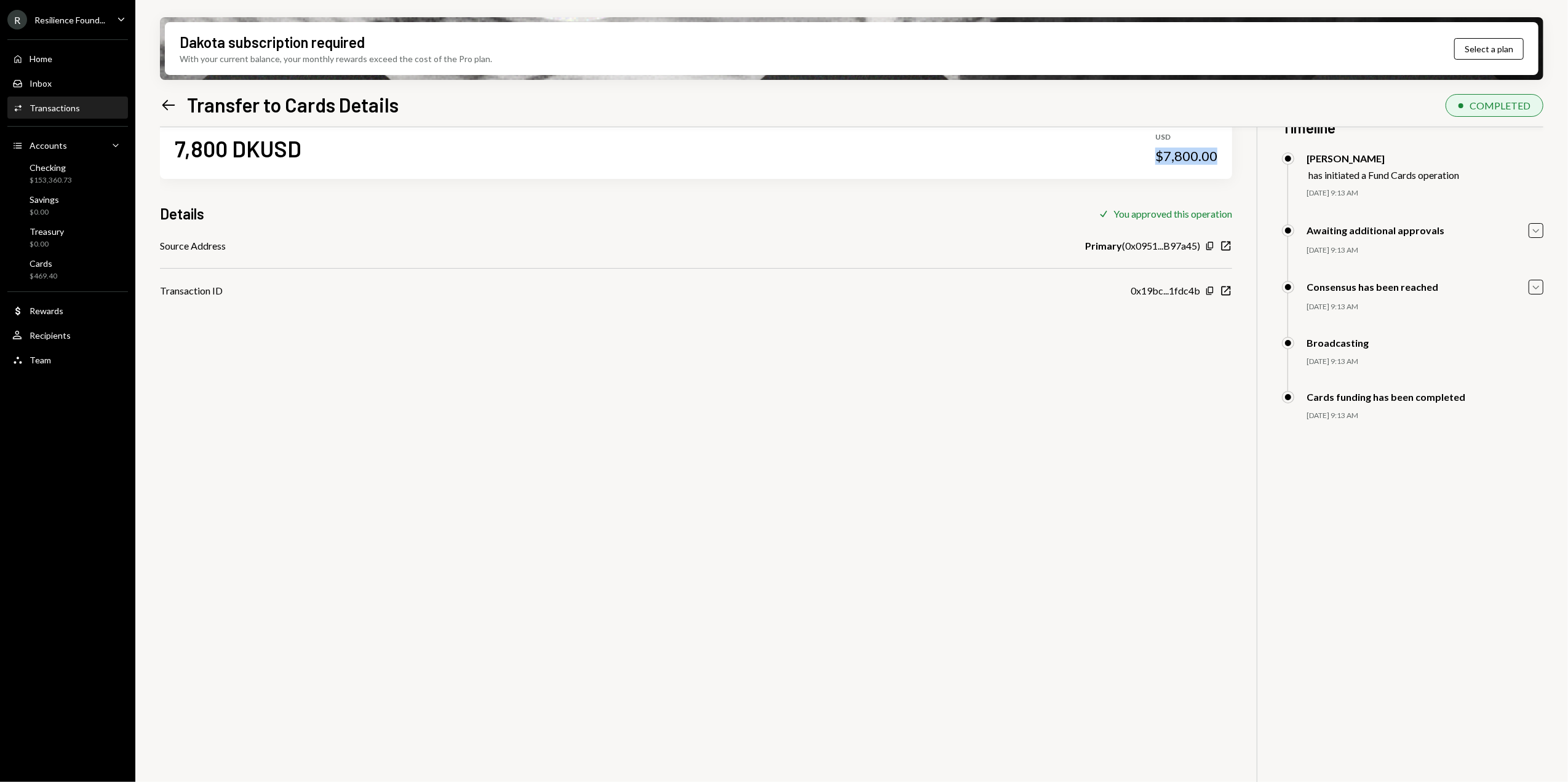
scroll to position [82, 0]
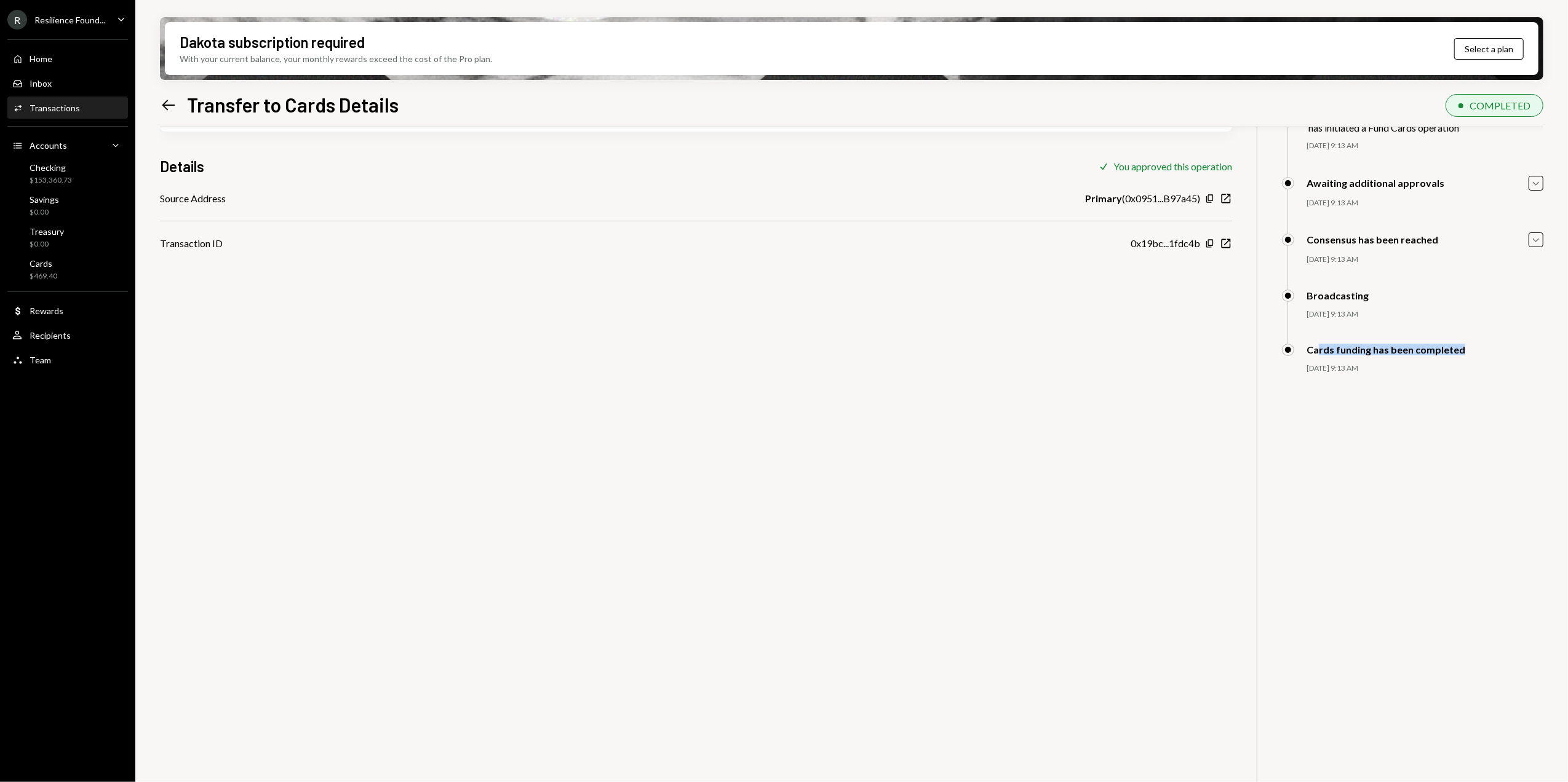
drag, startPoint x: 1318, startPoint y: 351, endPoint x: 1465, endPoint y: 350, distance: 147.0
click at [1465, 350] on div "Cards funding has been completed" at bounding box center [1412, 350] width 261 height 12
drag, startPoint x: 1465, startPoint y: 350, endPoint x: 1409, endPoint y: 375, distance: 61.3
click at [1410, 375] on div "Cards funding has been completed 09/16/25 9:13 AM Dorothy Esterhuysen Approved …" at bounding box center [1412, 371] width 261 height 55
click at [32, 276] on div "$469.40" at bounding box center [43, 276] width 27 height 10
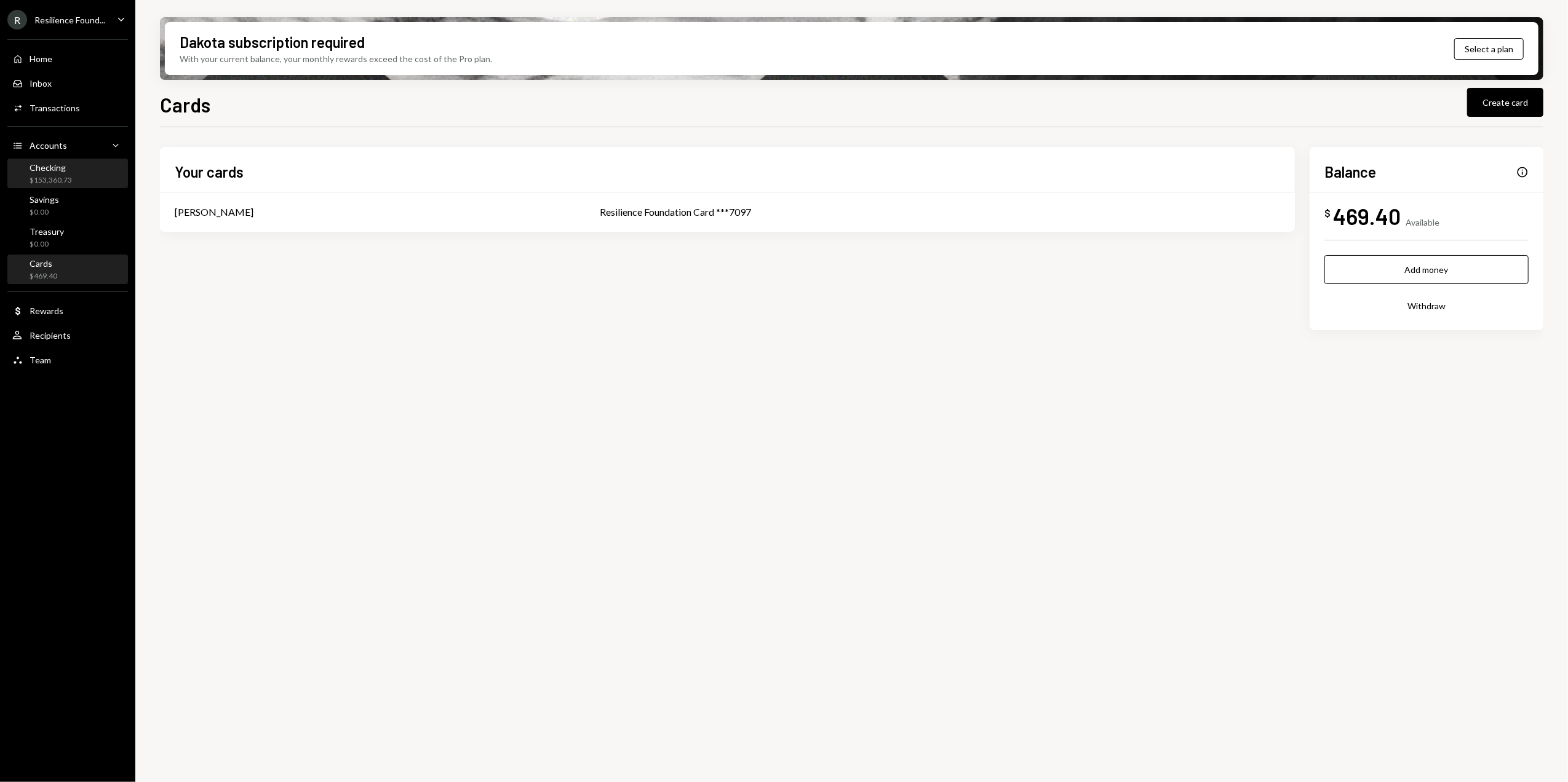
click at [50, 175] on div "$153,360.73" at bounding box center [50, 180] width 42 height 10
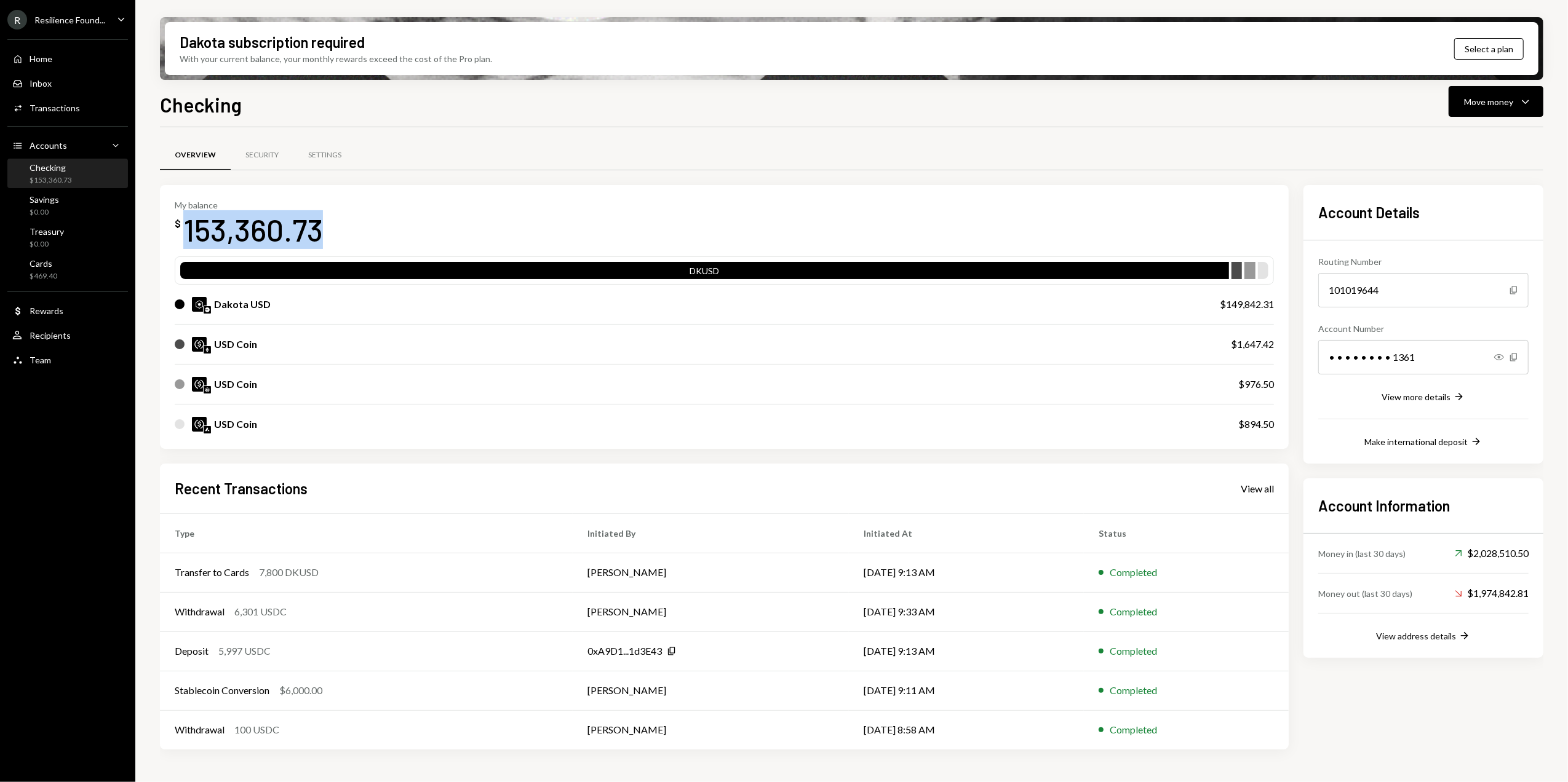
drag, startPoint x: 184, startPoint y: 231, endPoint x: 432, endPoint y: 227, distance: 248.0
click at [432, 227] on div "My balance $ 153,360.73" at bounding box center [724, 224] width 1099 height 49
drag, startPoint x: 432, startPoint y: 227, endPoint x: 722, endPoint y: 127, distance: 306.8
click at [722, 127] on div "Checking Move money Caret Down Overview Security Settings My balance $ 153,360.…" at bounding box center [852, 472] width 1384 height 765
drag, startPoint x: 330, startPoint y: 225, endPoint x: 181, endPoint y: 237, distance: 149.5
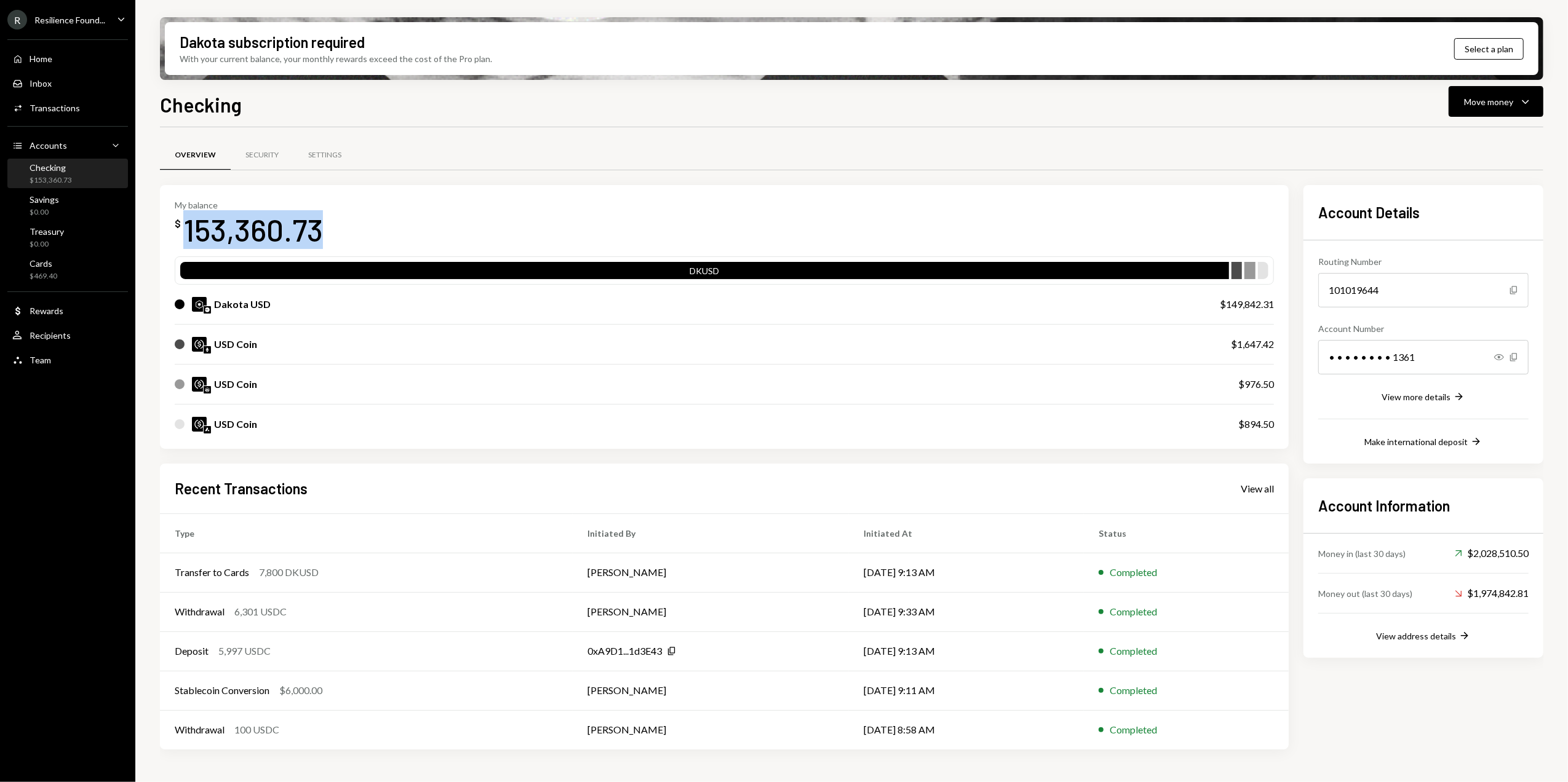
click at [181, 237] on div "My balance $ 153,360.73" at bounding box center [724, 224] width 1099 height 49
drag, startPoint x: 181, startPoint y: 237, endPoint x: 80, endPoint y: 274, distance: 107.6
click at [80, 274] on div "Cards $469.40" at bounding box center [67, 270] width 110 height 24
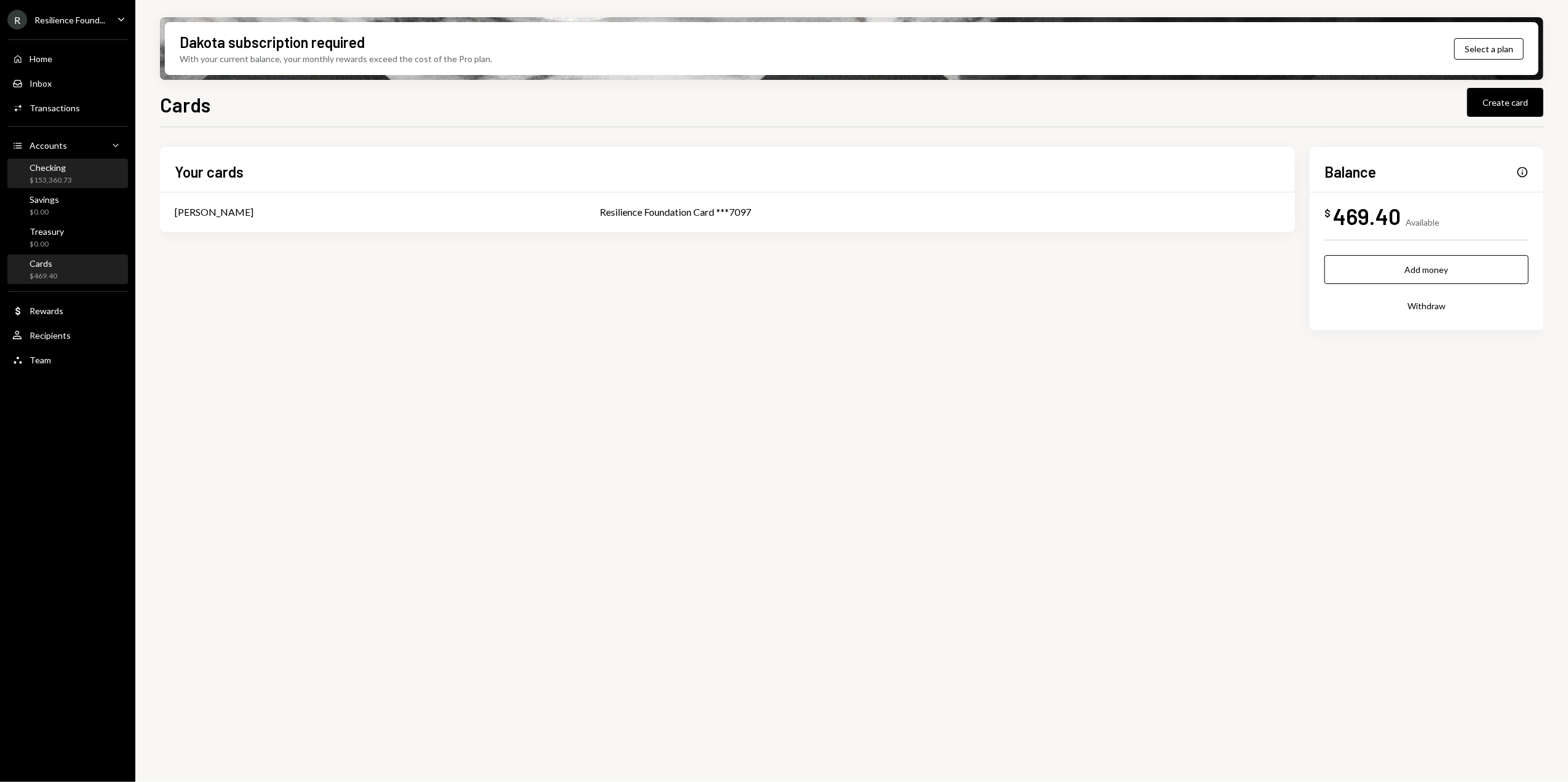
click at [72, 183] on div "Checking $153,360.73" at bounding box center [67, 174] width 110 height 24
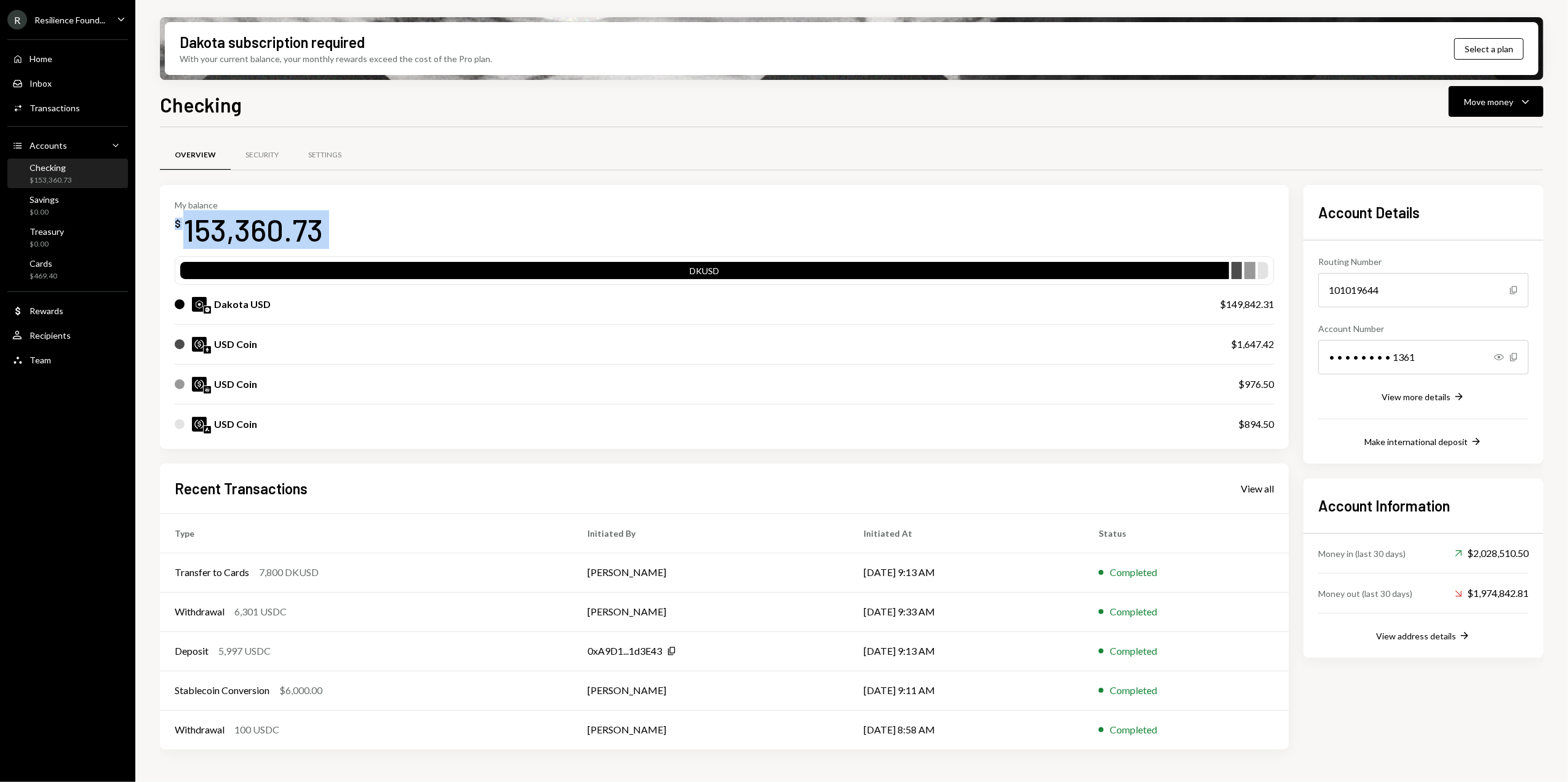
drag, startPoint x: 377, startPoint y: 210, endPoint x: 319, endPoint y: 253, distance: 72.2
click at [319, 253] on div "My balance $ 153,360.73 DKUSD Dakota USD $149,842.31 USD Coin $1,647.42 USD Coi…" at bounding box center [724, 317] width 1129 height 264
drag, startPoint x: 319, startPoint y: 253, endPoint x: 331, endPoint y: 242, distance: 16.3
click at [339, 242] on div "My balance $ 153,360.73" at bounding box center [724, 224] width 1099 height 49
drag, startPoint x: 307, startPoint y: 236, endPoint x: 184, endPoint y: 244, distance: 123.3
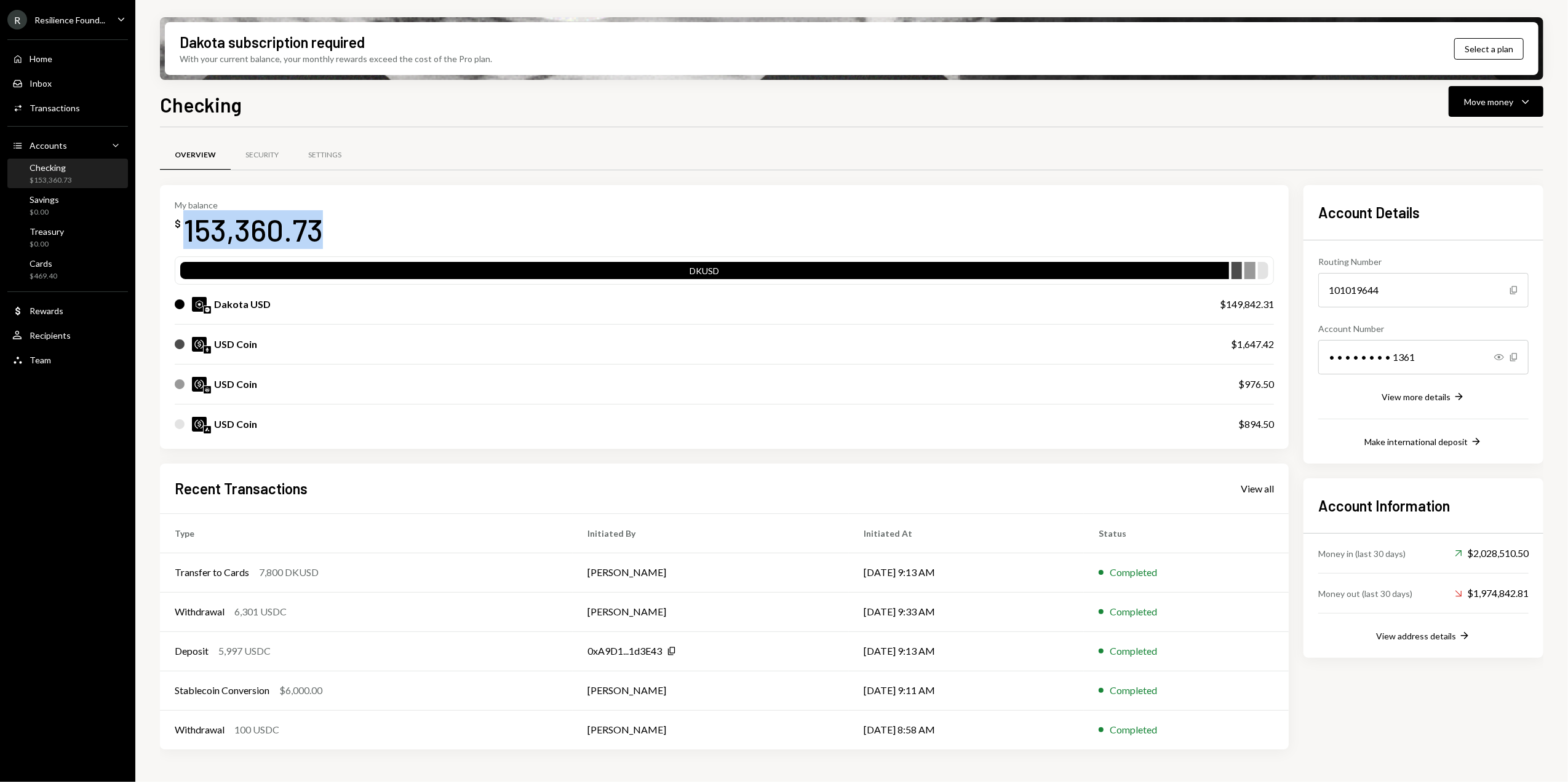
click at [184, 244] on div "My balance $ 153,360.73" at bounding box center [724, 224] width 1099 height 49
copy div "153,360.73"
click at [55, 267] on div "Cards" at bounding box center [43, 263] width 27 height 10
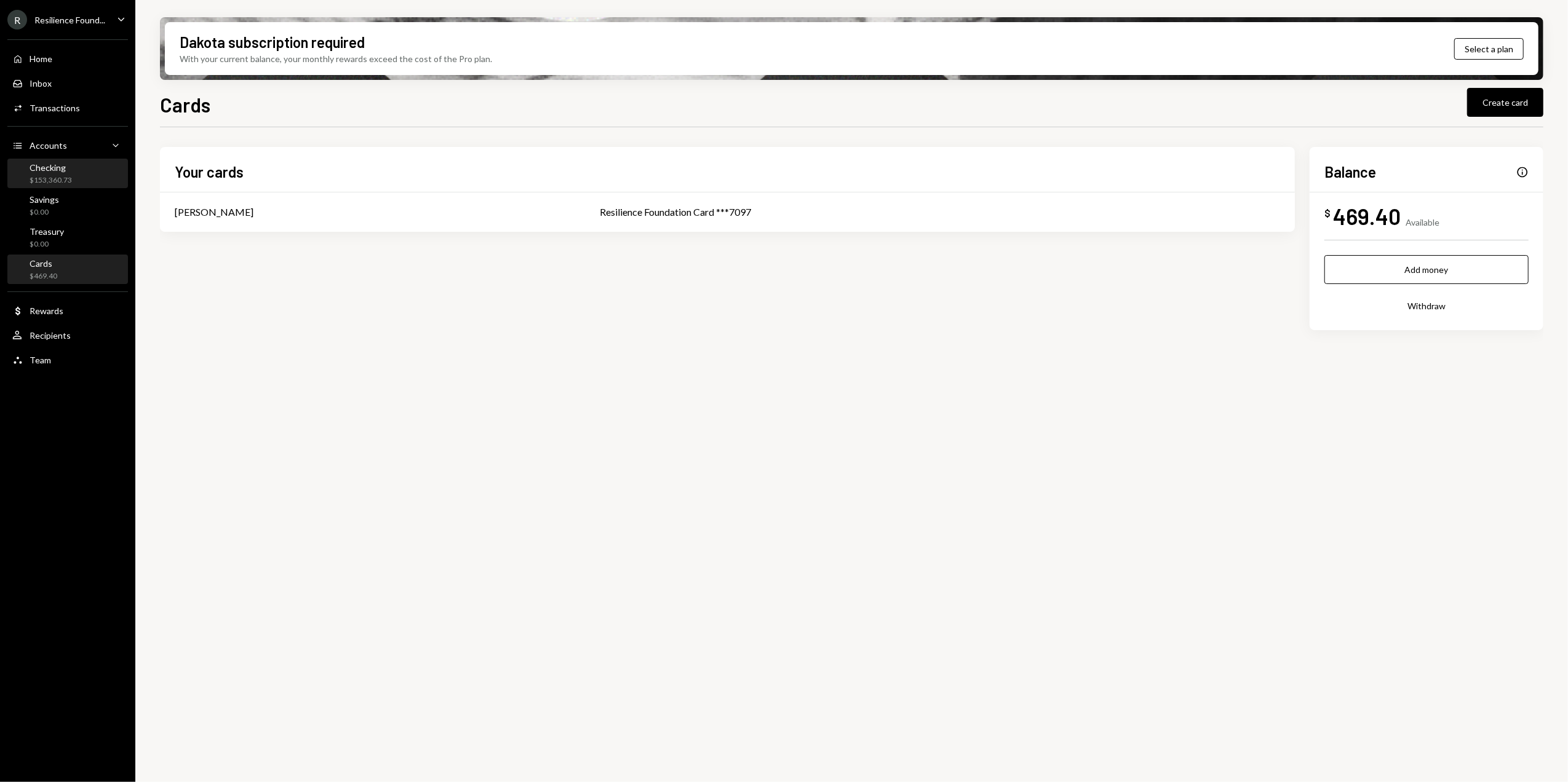
drag, startPoint x: 65, startPoint y: 178, endPoint x: 84, endPoint y: 181, distance: 19.2
click at [67, 178] on div "$153,360.73" at bounding box center [50, 180] width 42 height 10
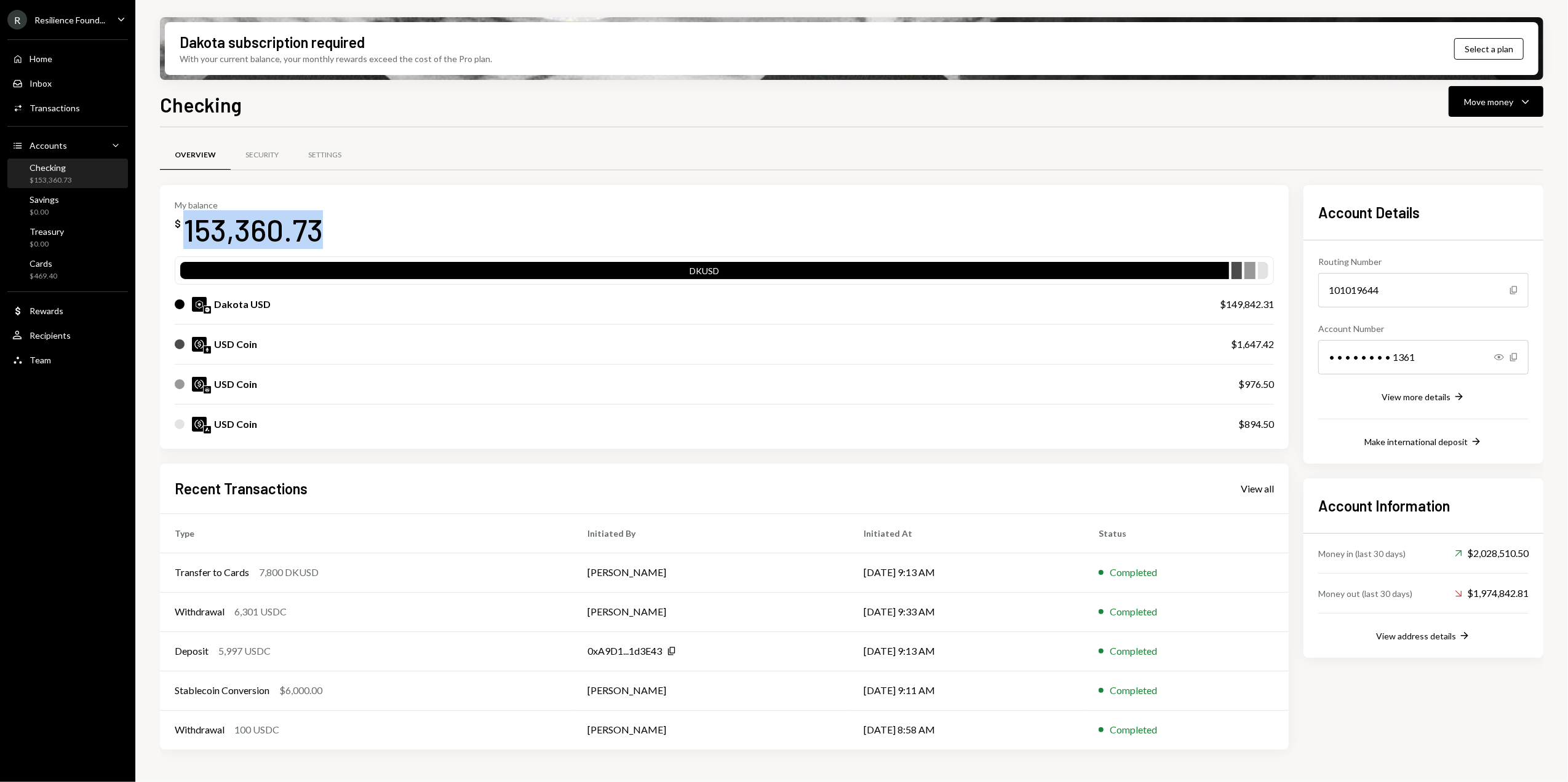
drag, startPoint x: 186, startPoint y: 235, endPoint x: 329, endPoint y: 236, distance: 143.0
click at [329, 236] on div "My balance $ 153,360.73" at bounding box center [724, 224] width 1099 height 49
copy div "153,360.73"
